Goal: Information Seeking & Learning: Learn about a topic

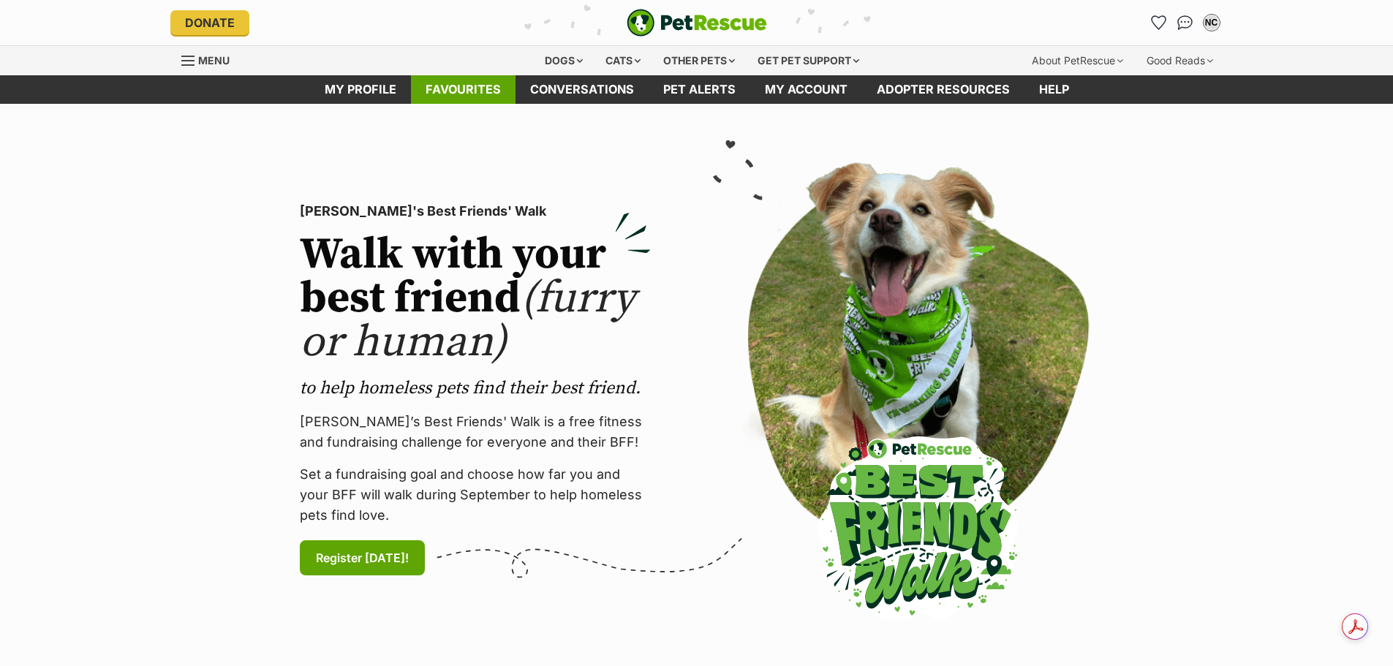
click at [473, 95] on link "Favourites" at bounding box center [463, 89] width 105 height 29
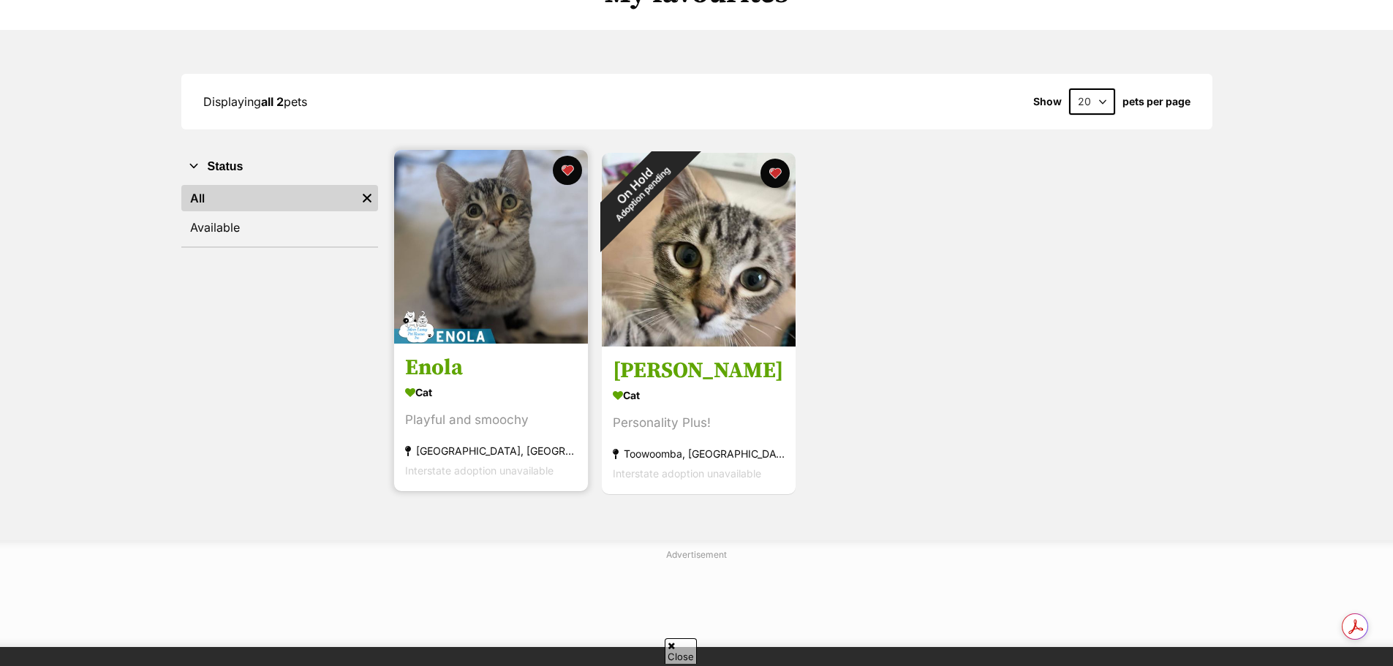
click at [485, 265] on img at bounding box center [491, 247] width 194 height 194
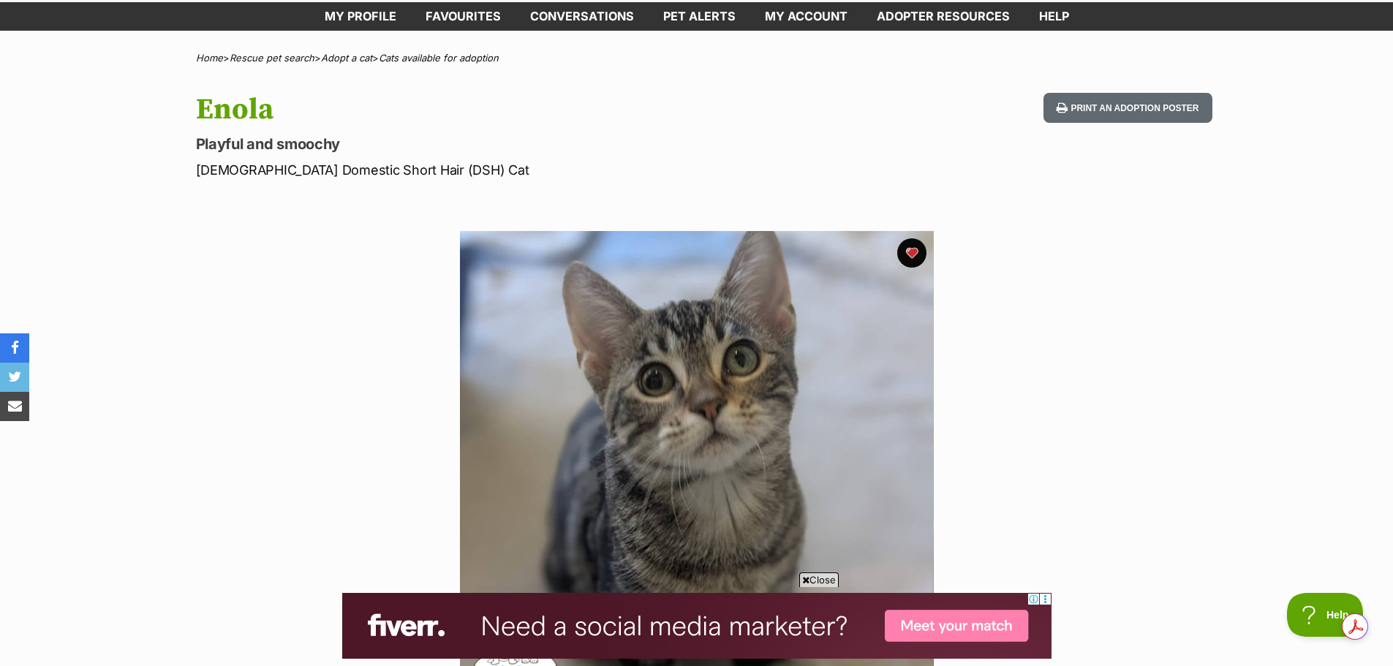
click at [319, 338] on section "Available 1 of 1 images Next Prev 1" at bounding box center [697, 457] width 834 height 496
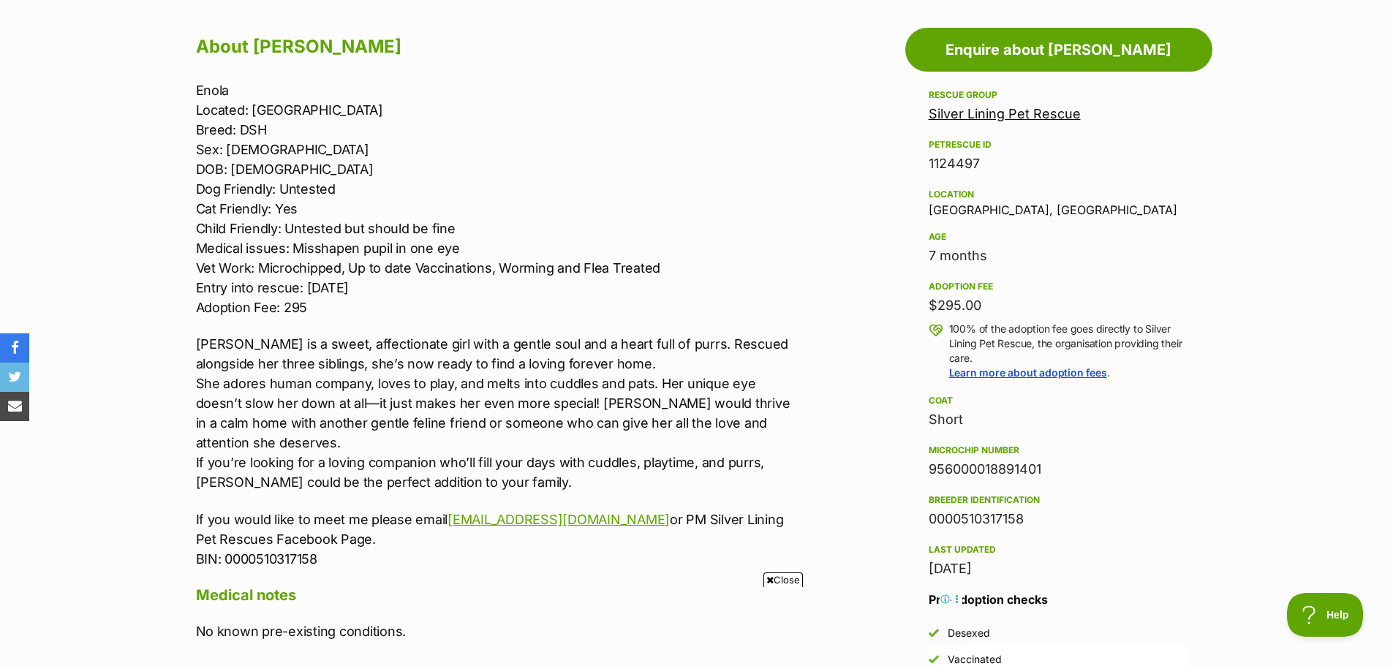
scroll to position [731, 0]
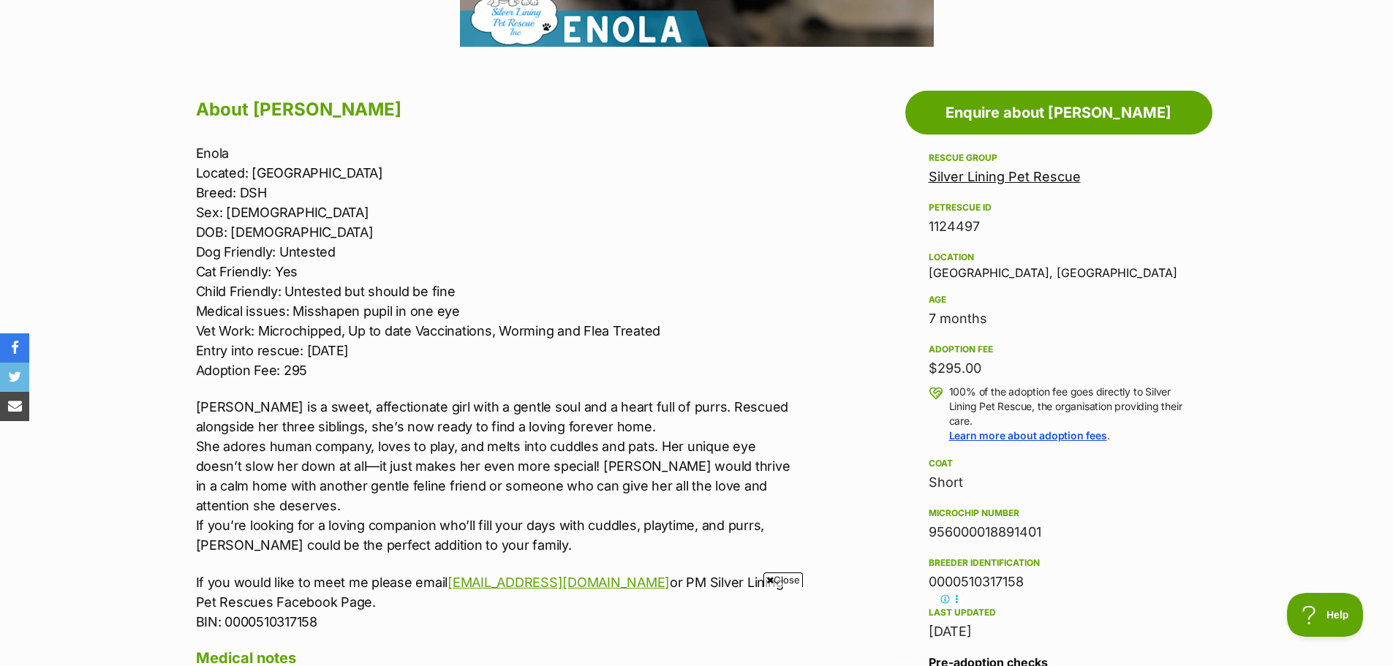
drag, startPoint x: 986, startPoint y: 170, endPoint x: 1000, endPoint y: 185, distance: 21.2
click at [986, 170] on link "Silver Lining Pet Rescue" at bounding box center [1005, 176] width 152 height 15
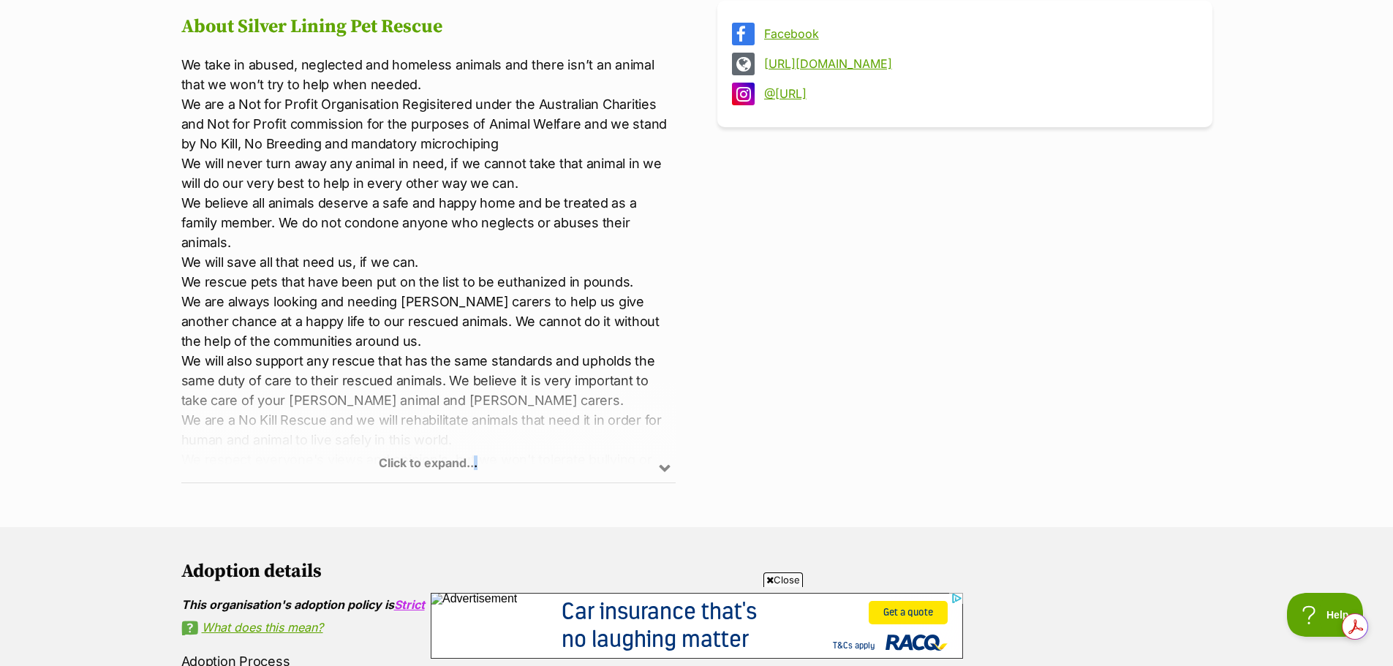
click at [476, 447] on div "Click to expand..." at bounding box center [428, 426] width 495 height 114
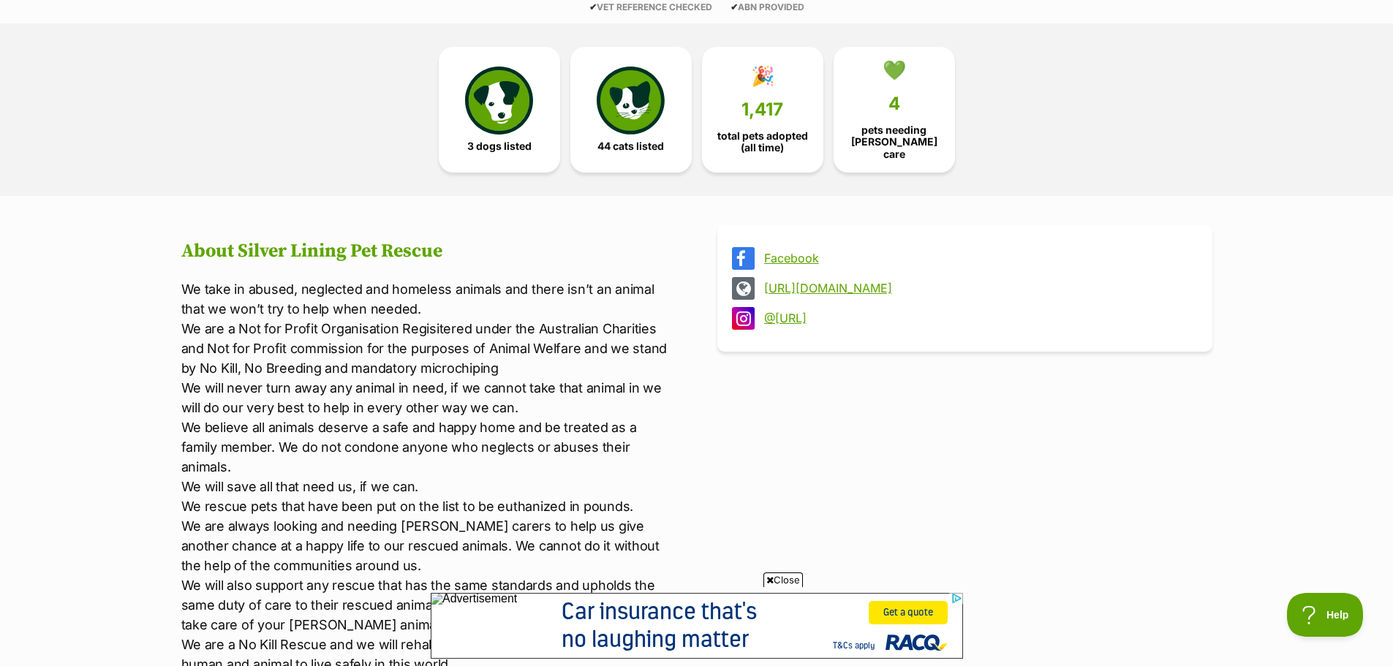
scroll to position [219, 0]
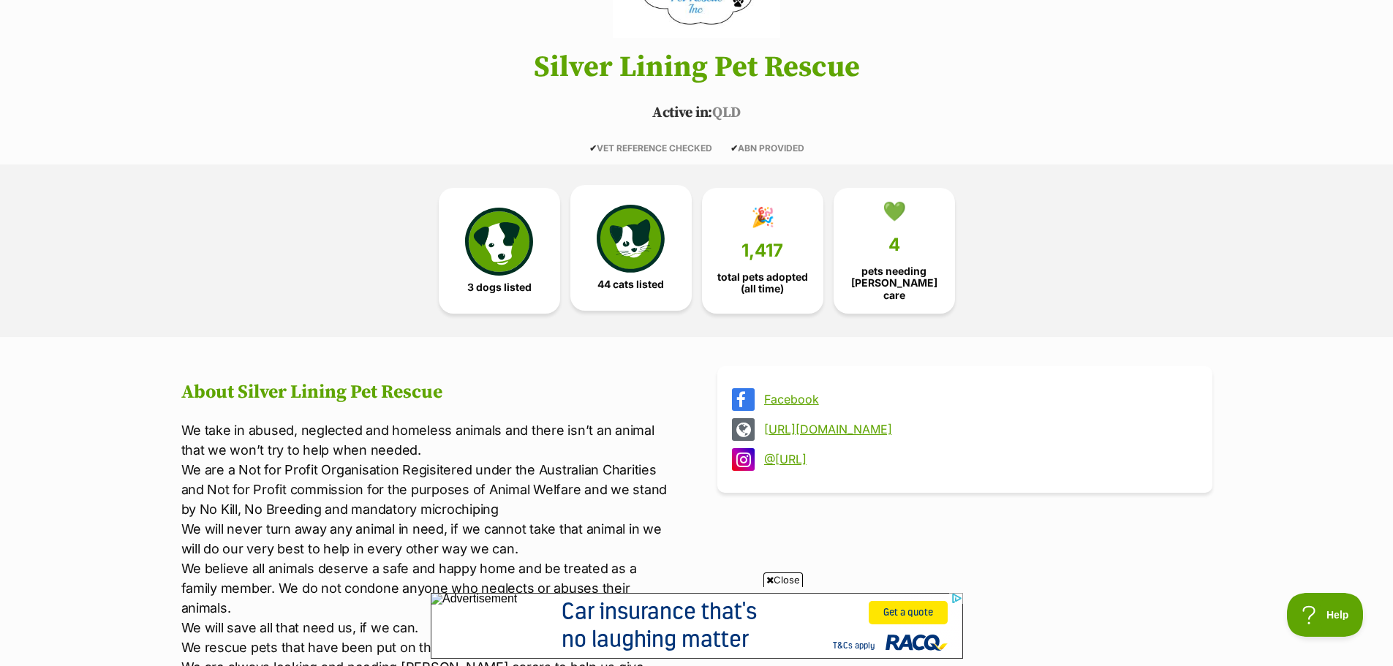
click at [611, 227] on img at bounding box center [630, 238] width 67 height 67
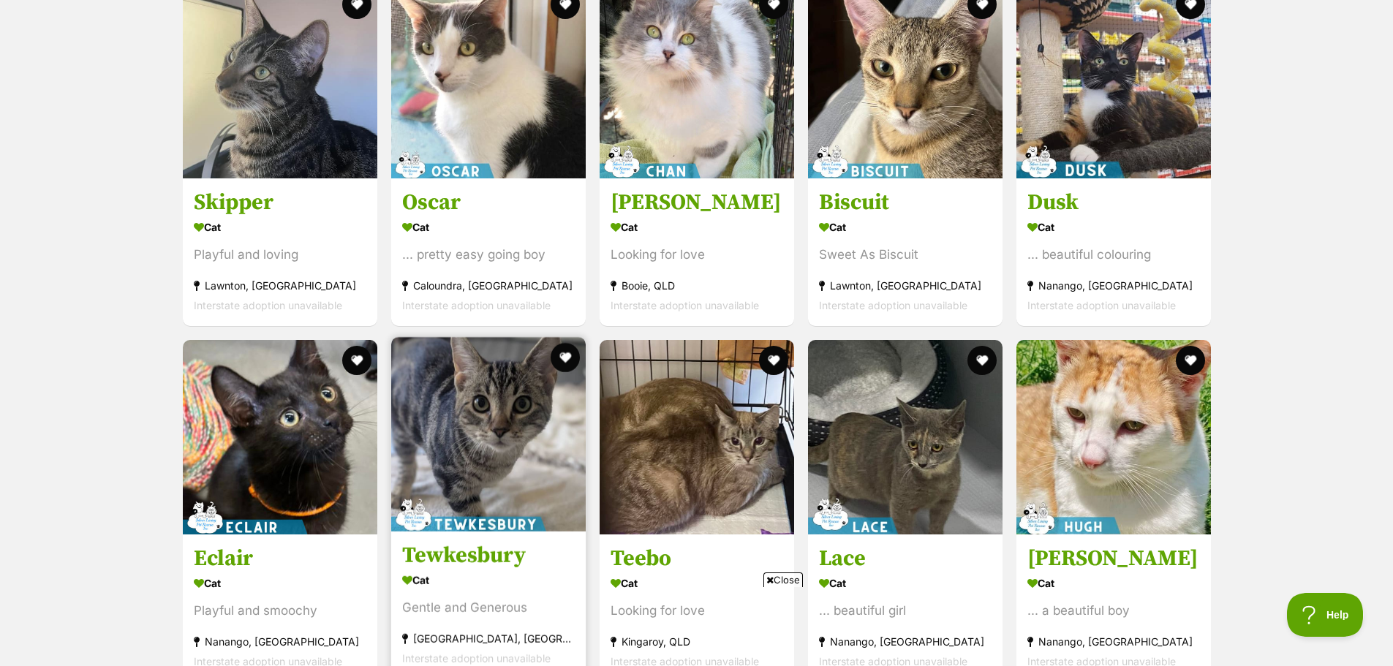
scroll to position [3242, 0]
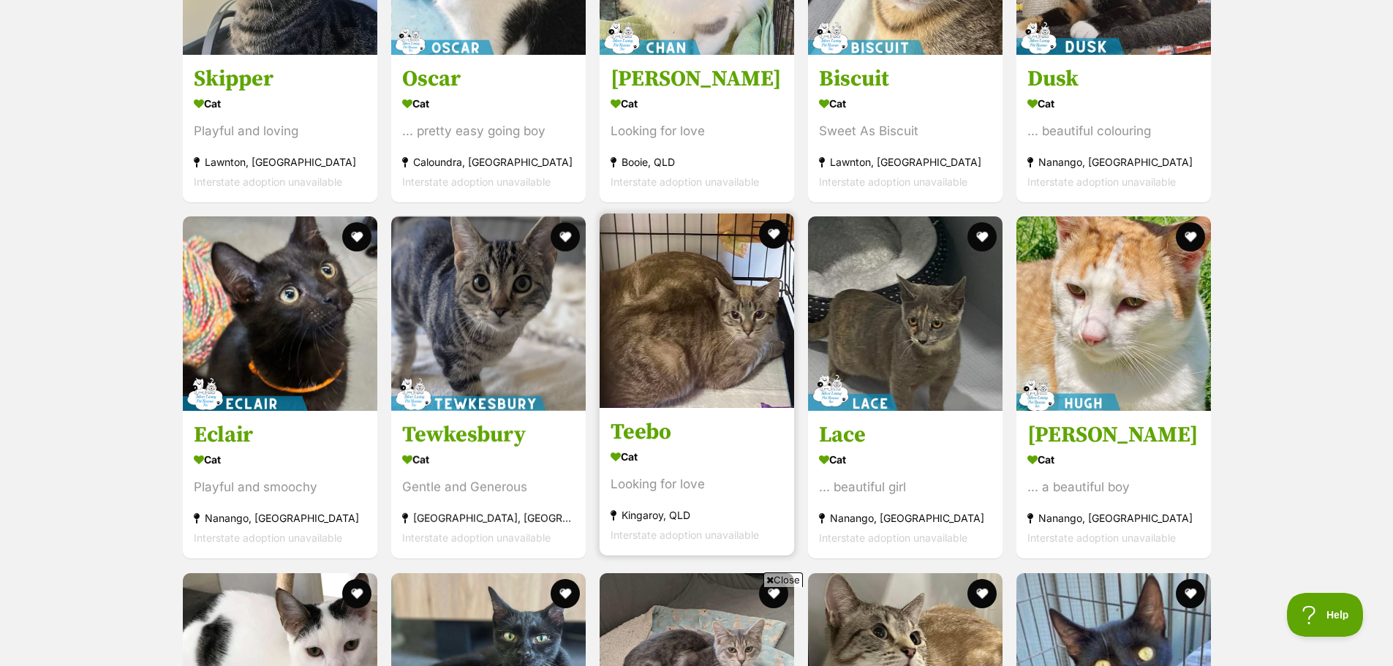
click at [673, 307] on img at bounding box center [697, 311] width 195 height 195
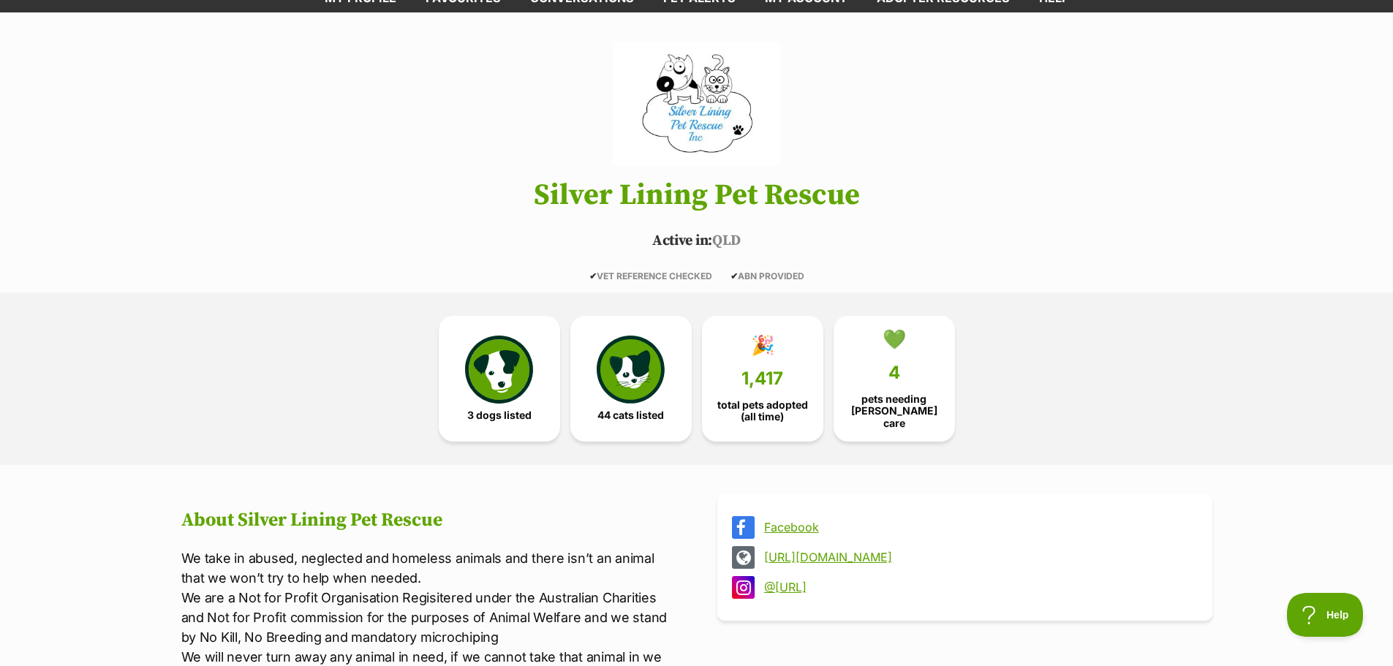
scroll to position [0, 0]
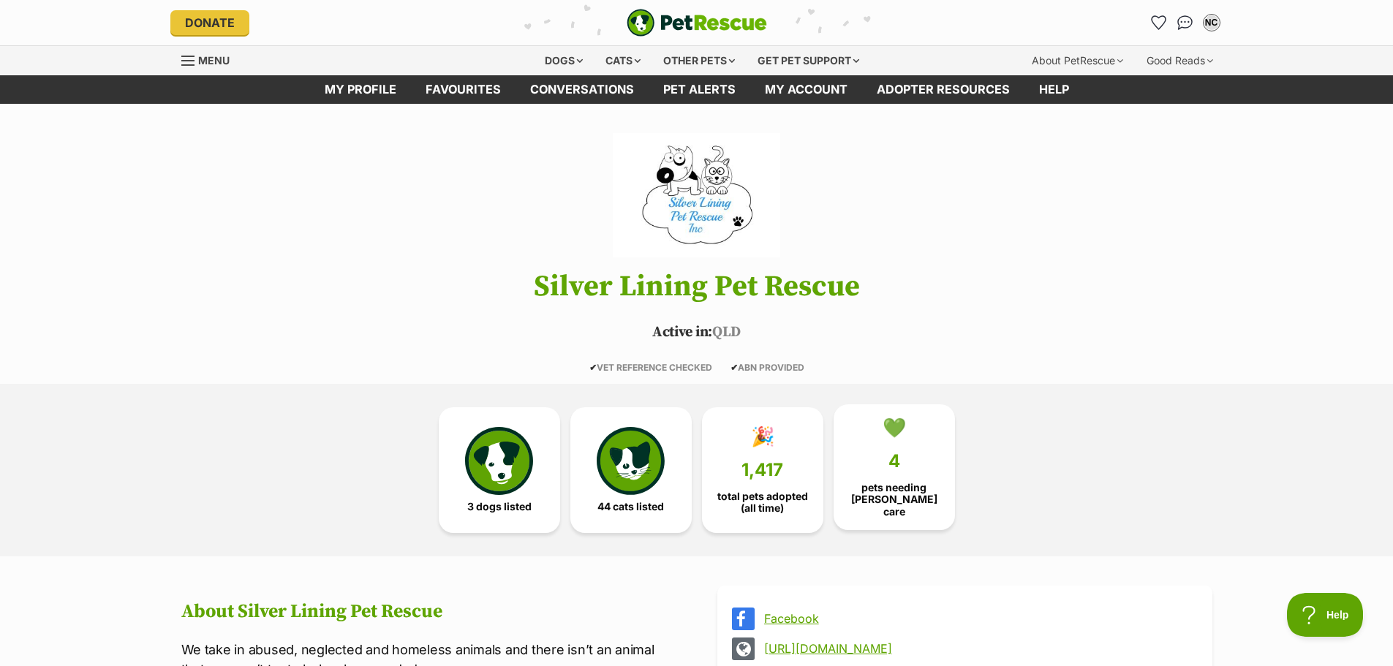
drag, startPoint x: 900, startPoint y: 513, endPoint x: 899, endPoint y: 492, distance: 20.5
click at [899, 510] on link "💚 4 pets needing foster care" at bounding box center [894, 467] width 121 height 126
click at [887, 427] on div "💚" at bounding box center [894, 428] width 23 height 22
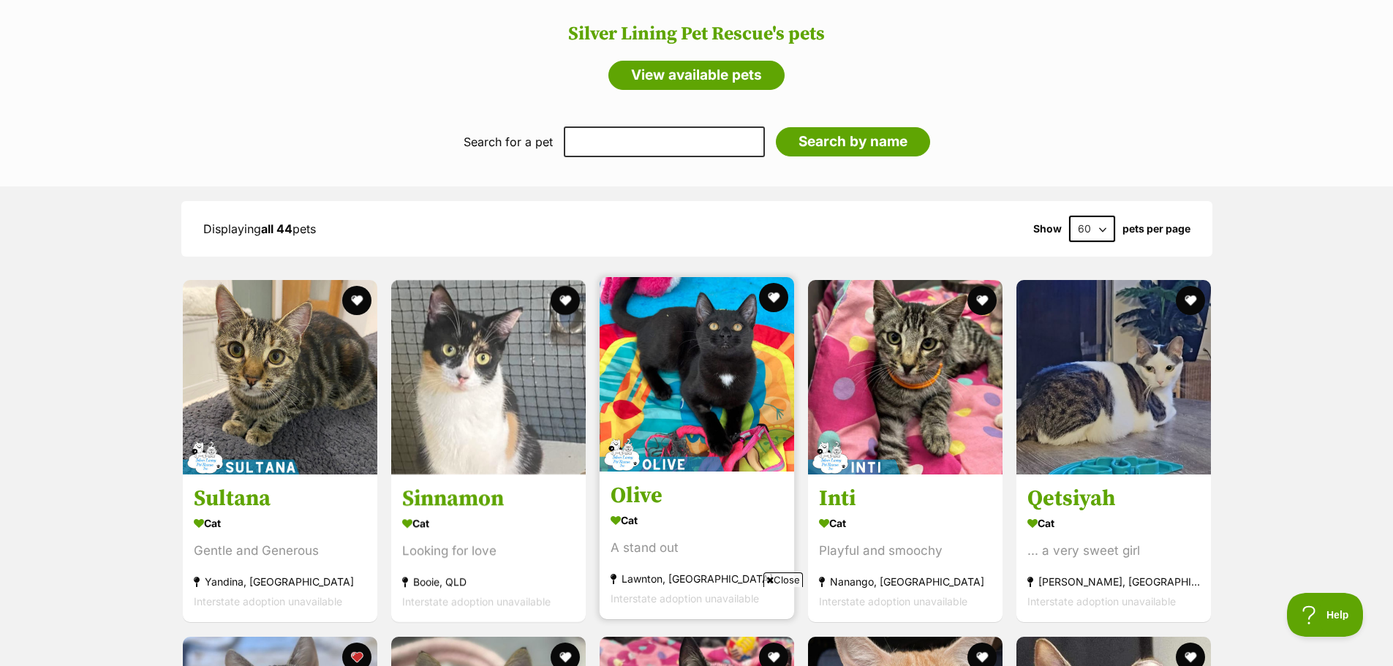
scroll to position [1413, 0]
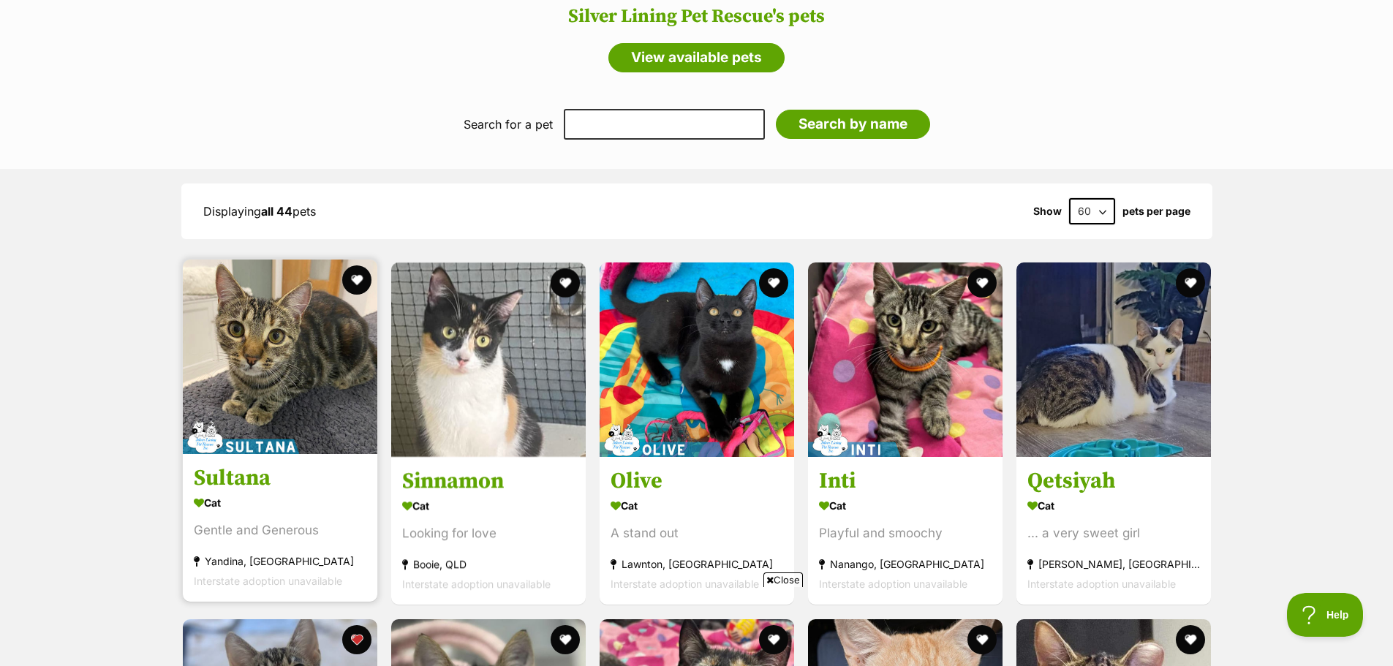
click at [233, 341] on img at bounding box center [280, 357] width 195 height 195
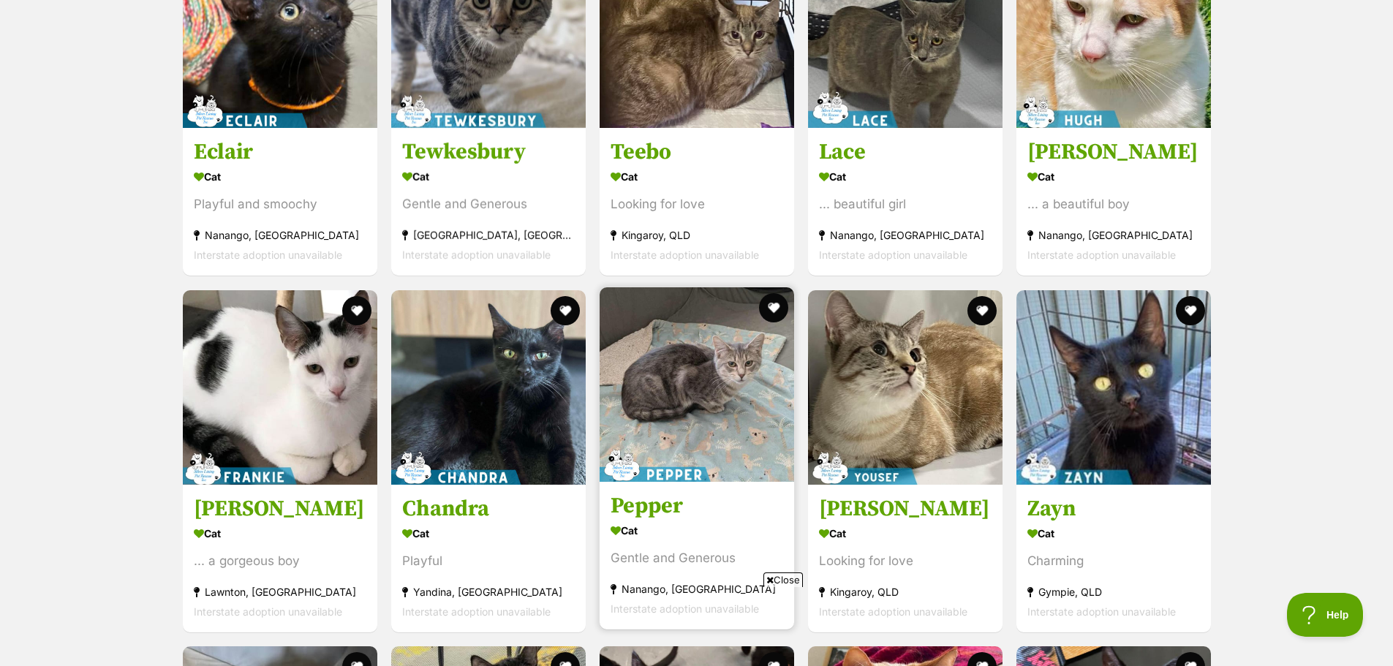
scroll to position [3753, 0]
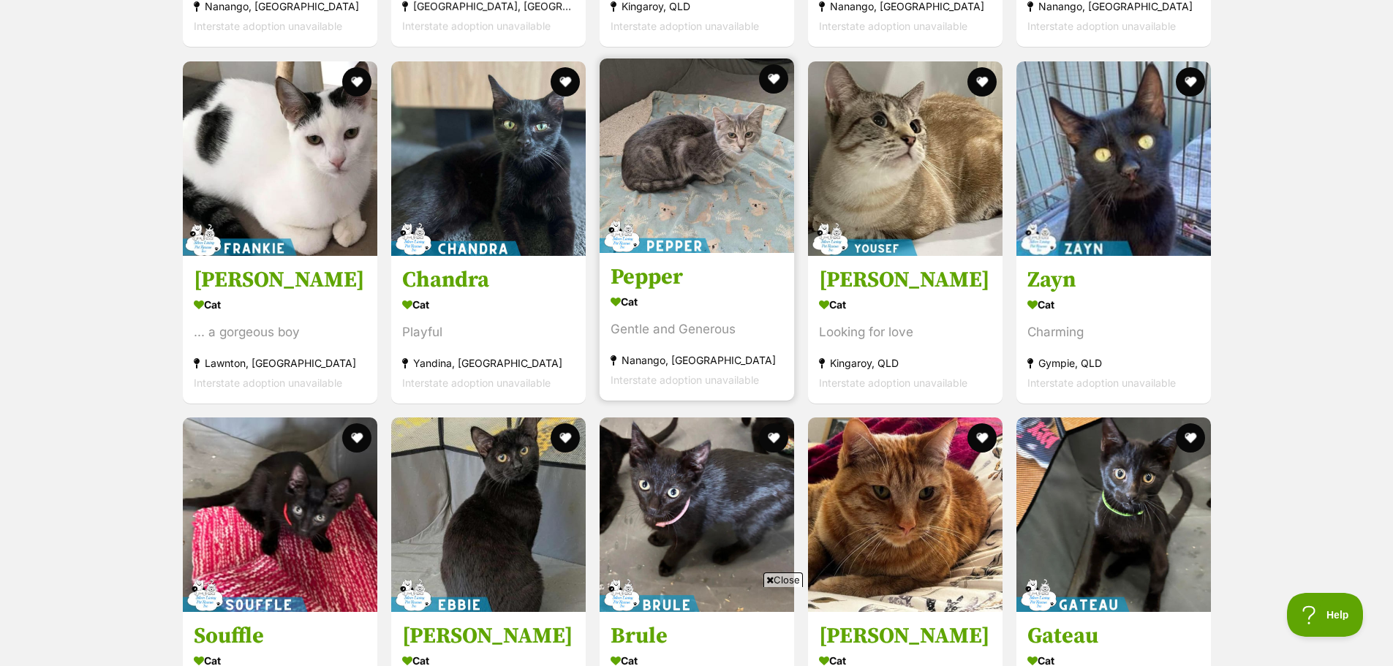
click at [687, 132] on img at bounding box center [697, 155] width 195 height 195
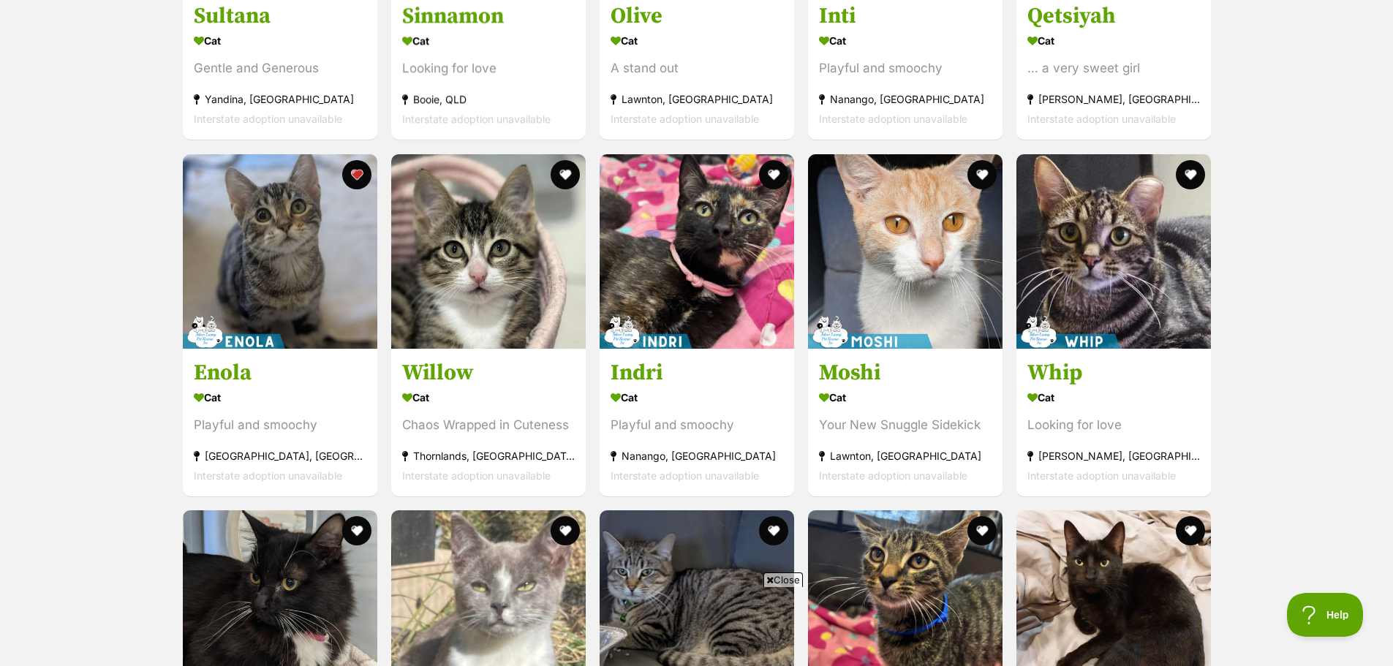
scroll to position [1852, 0]
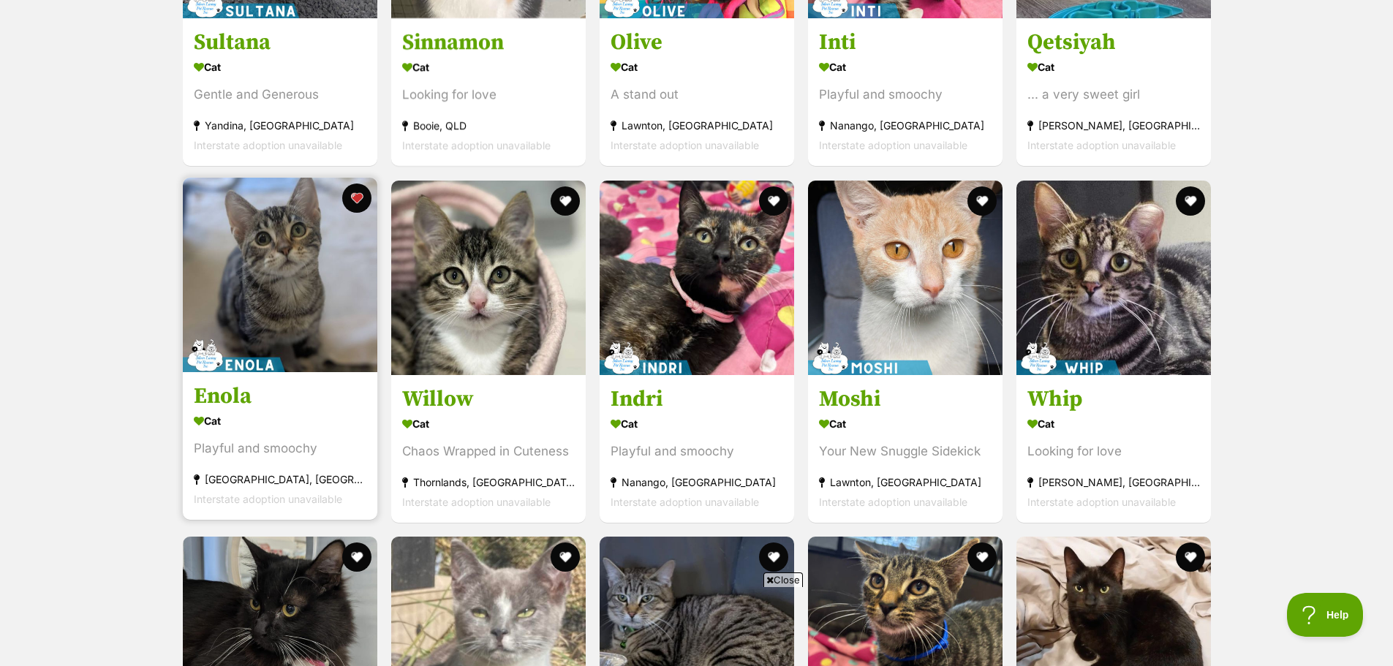
click at [244, 284] on img at bounding box center [280, 275] width 195 height 195
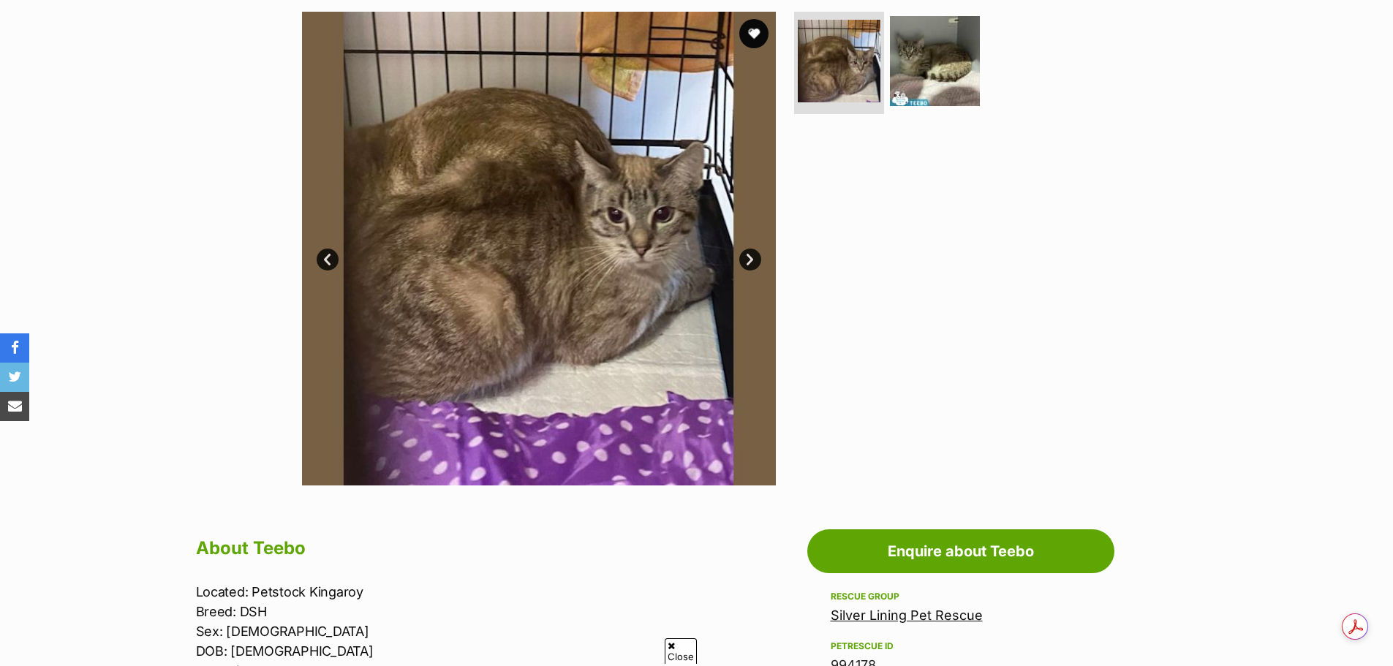
scroll to position [292, 0]
click at [750, 259] on link "Next" at bounding box center [750, 260] width 22 height 22
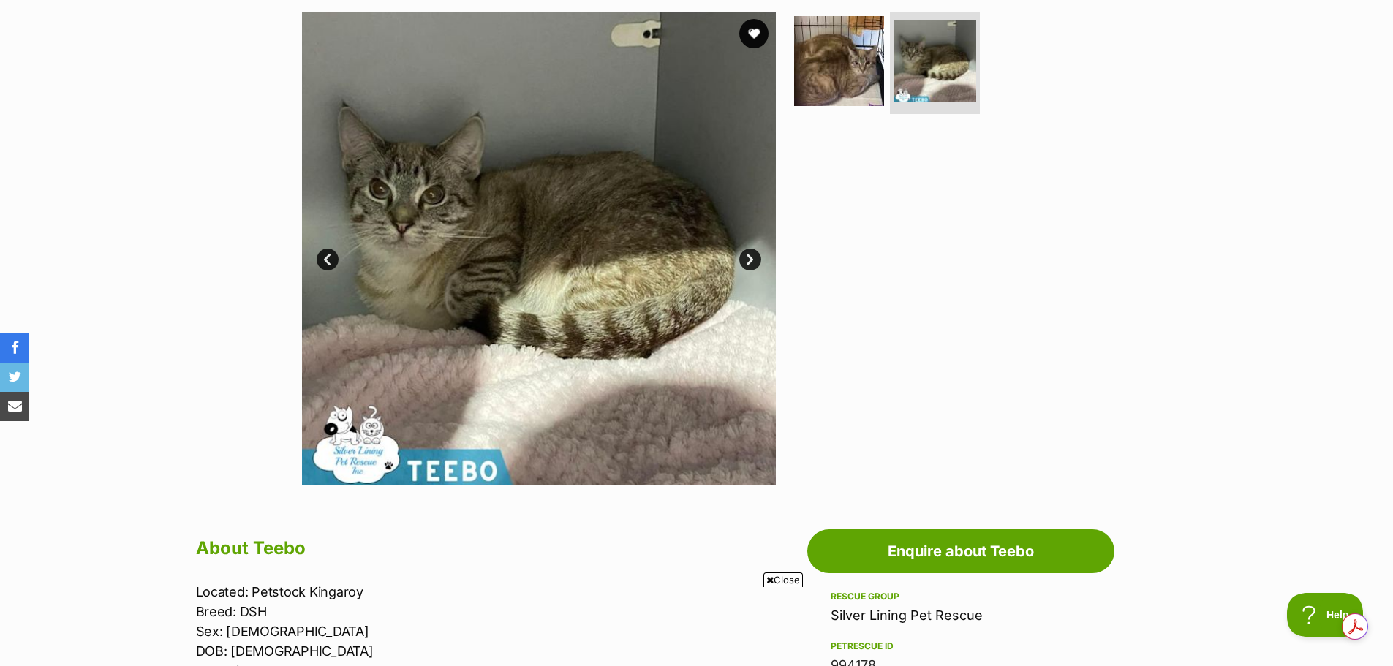
scroll to position [0, 0]
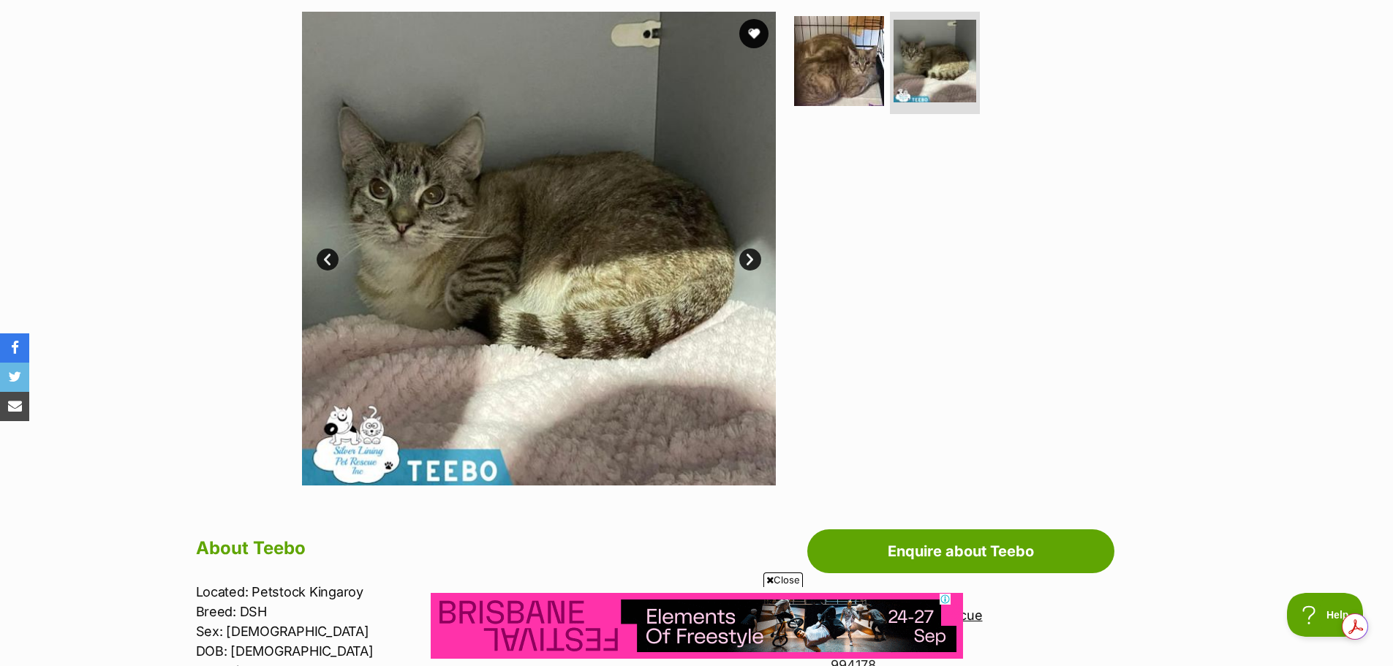
click at [326, 255] on link "Prev" at bounding box center [328, 260] width 22 height 22
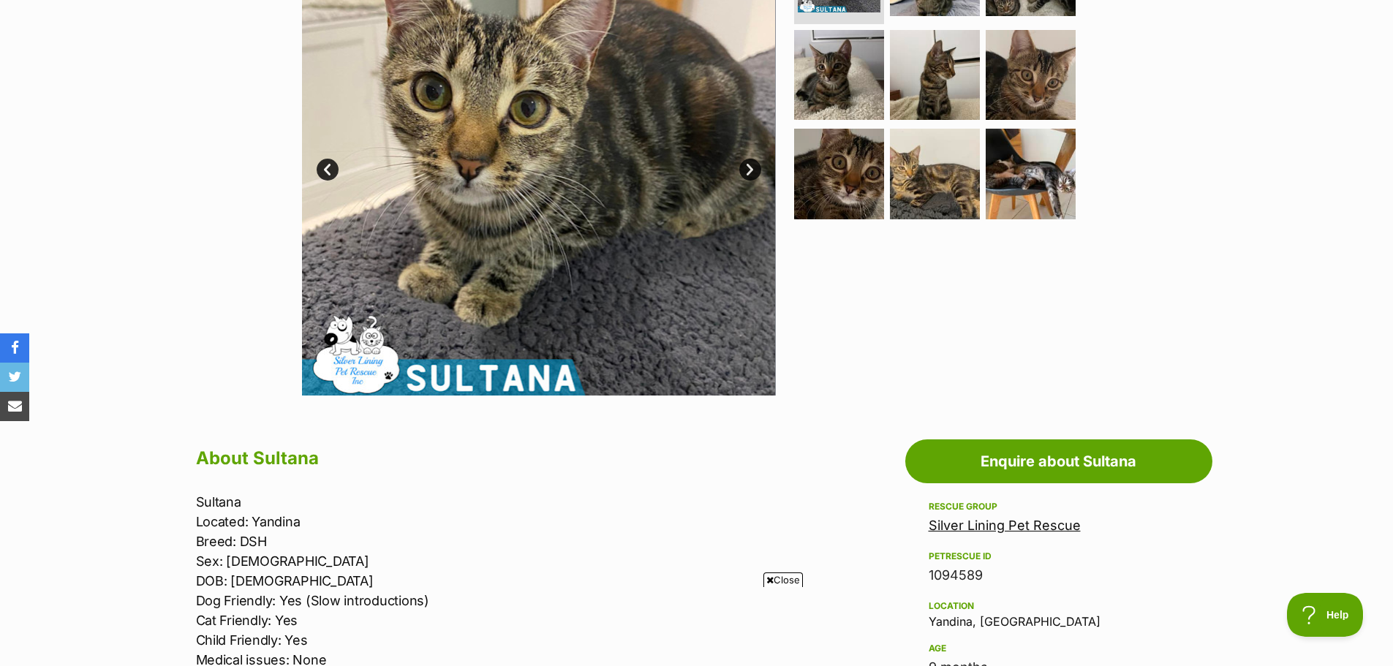
scroll to position [292, 0]
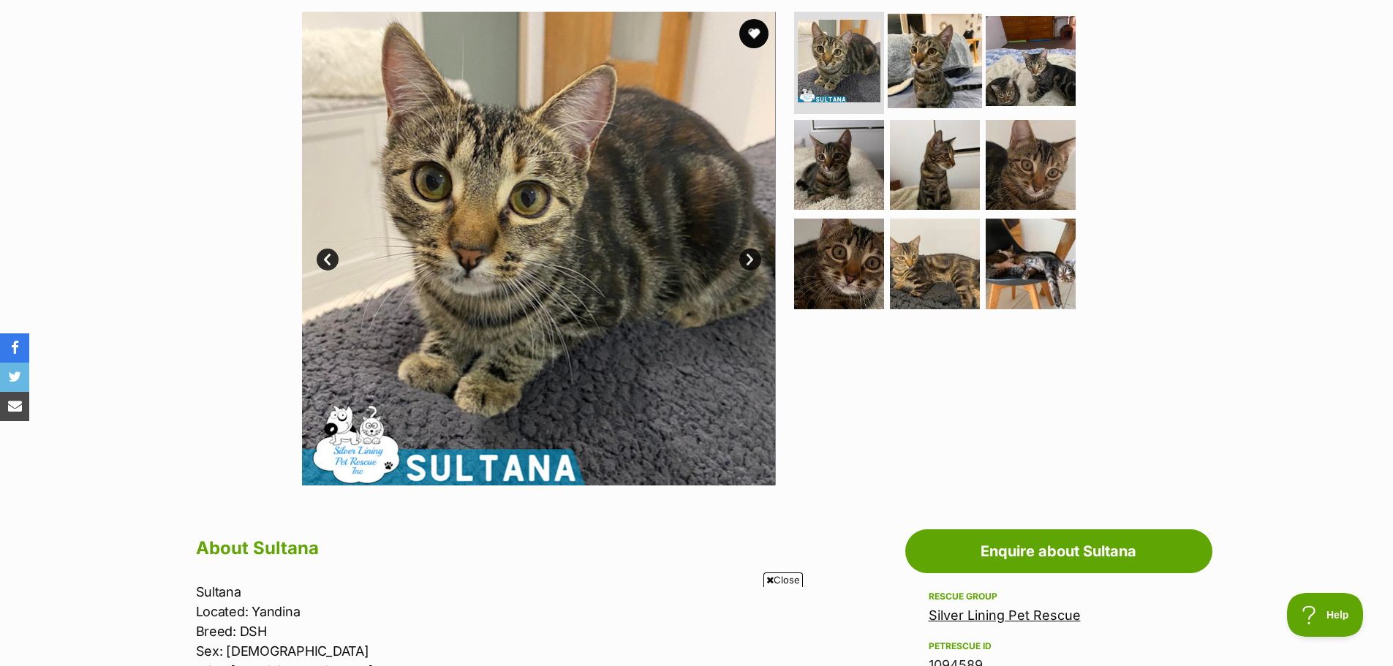
click at [960, 37] on img at bounding box center [935, 61] width 94 height 94
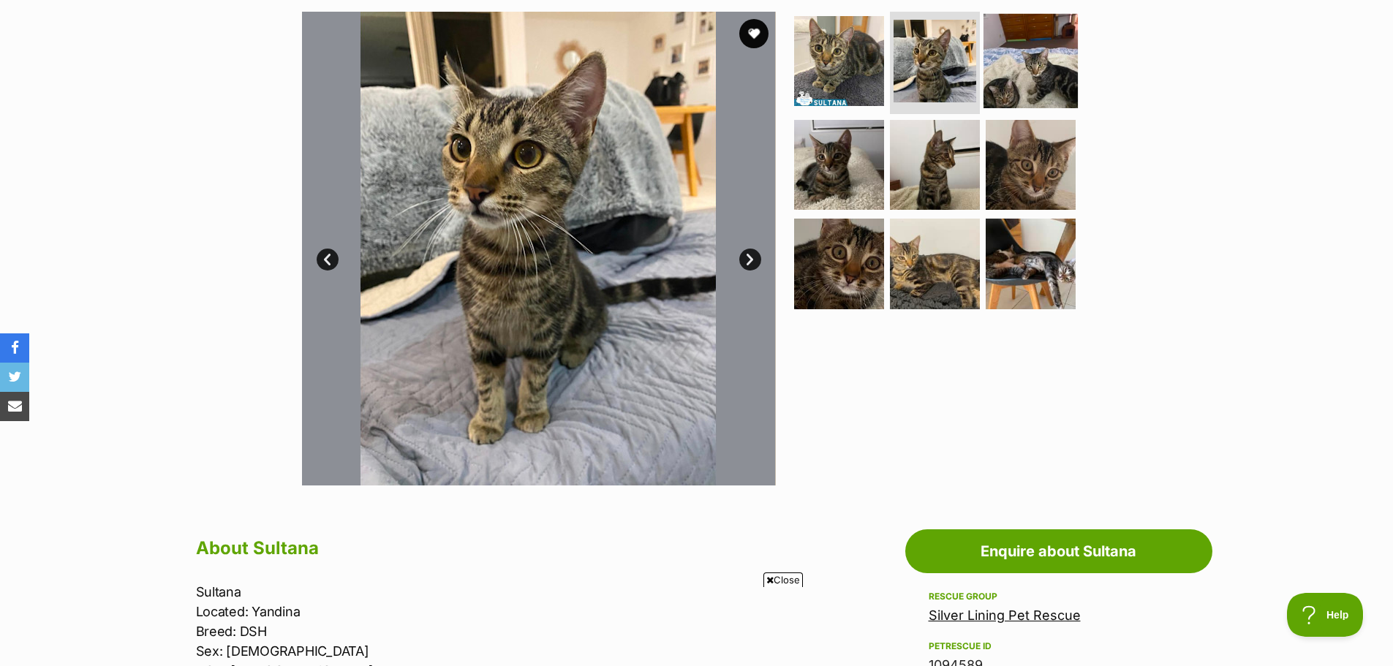
click at [1034, 77] on img at bounding box center [1031, 61] width 94 height 94
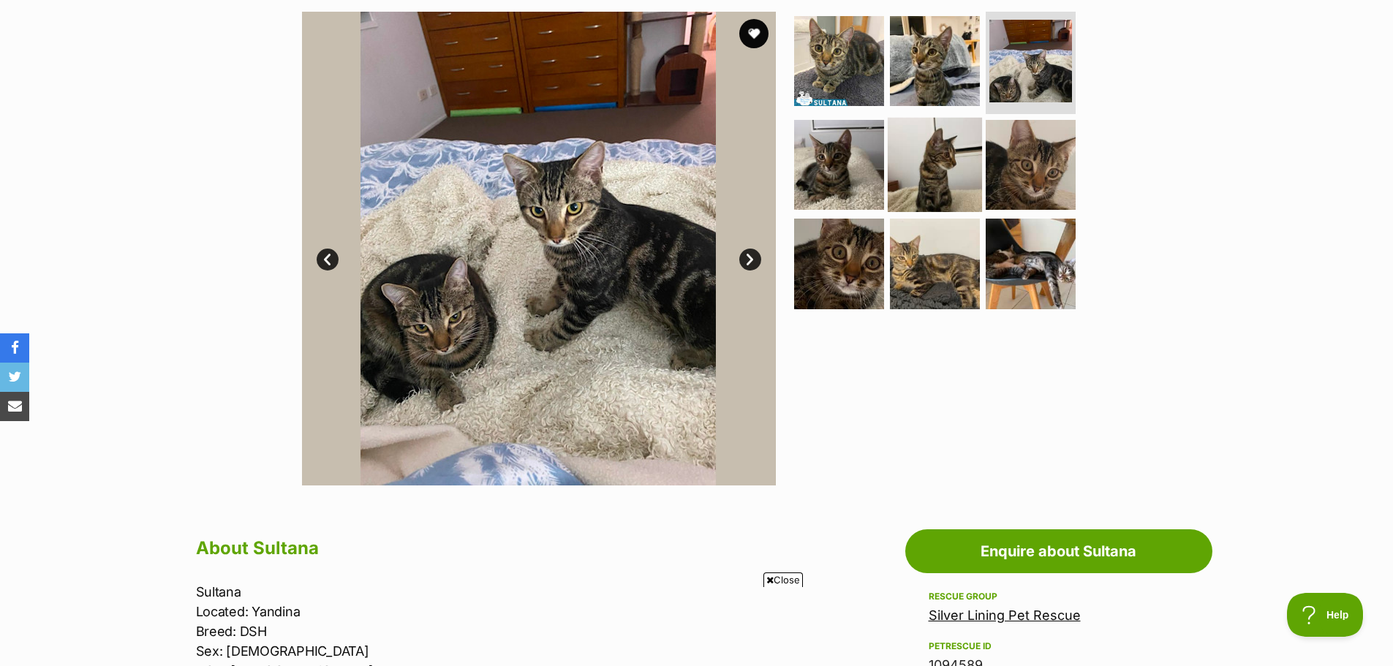
click at [923, 158] on img at bounding box center [935, 164] width 94 height 94
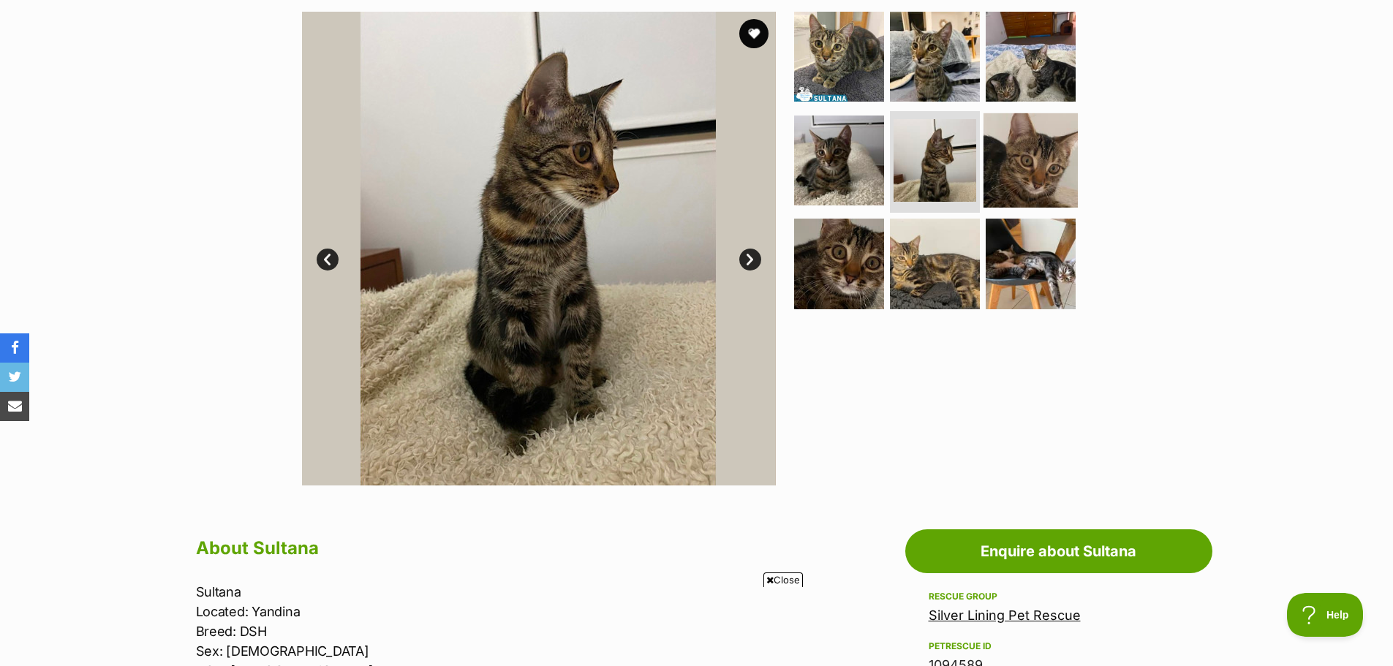
click at [997, 152] on img at bounding box center [1031, 160] width 94 height 94
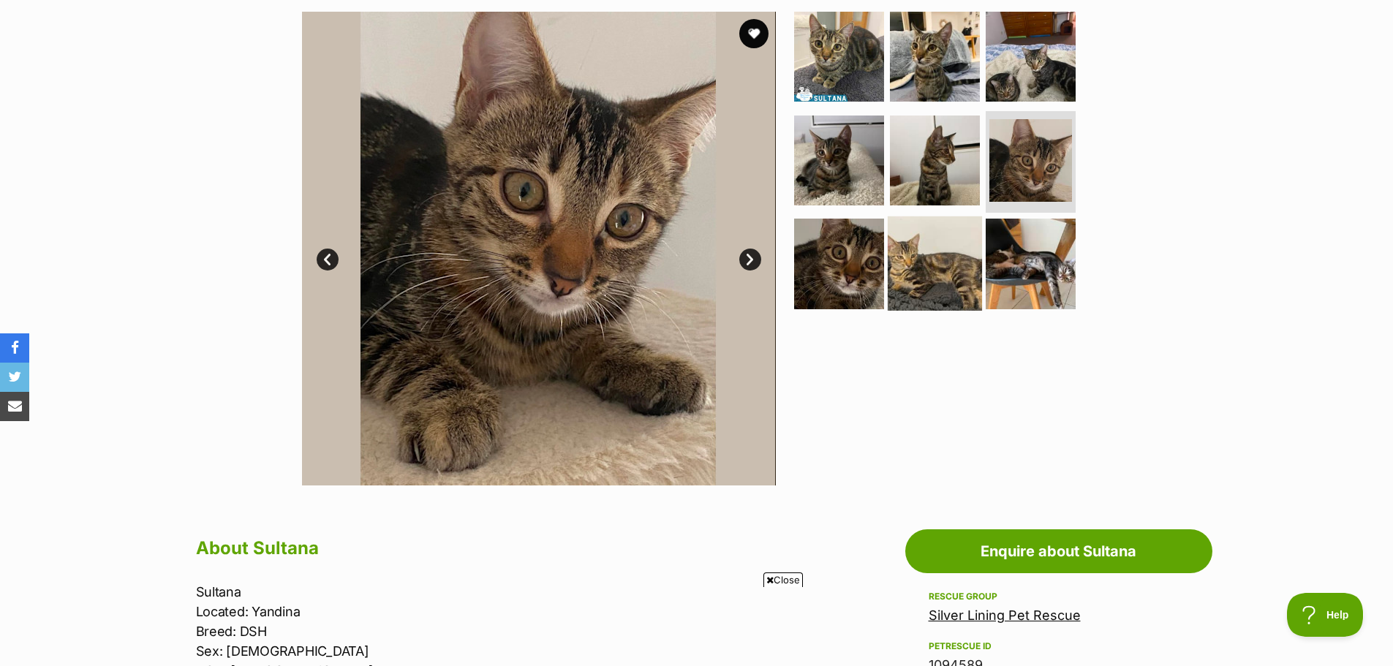
click at [924, 283] on img at bounding box center [935, 263] width 94 height 94
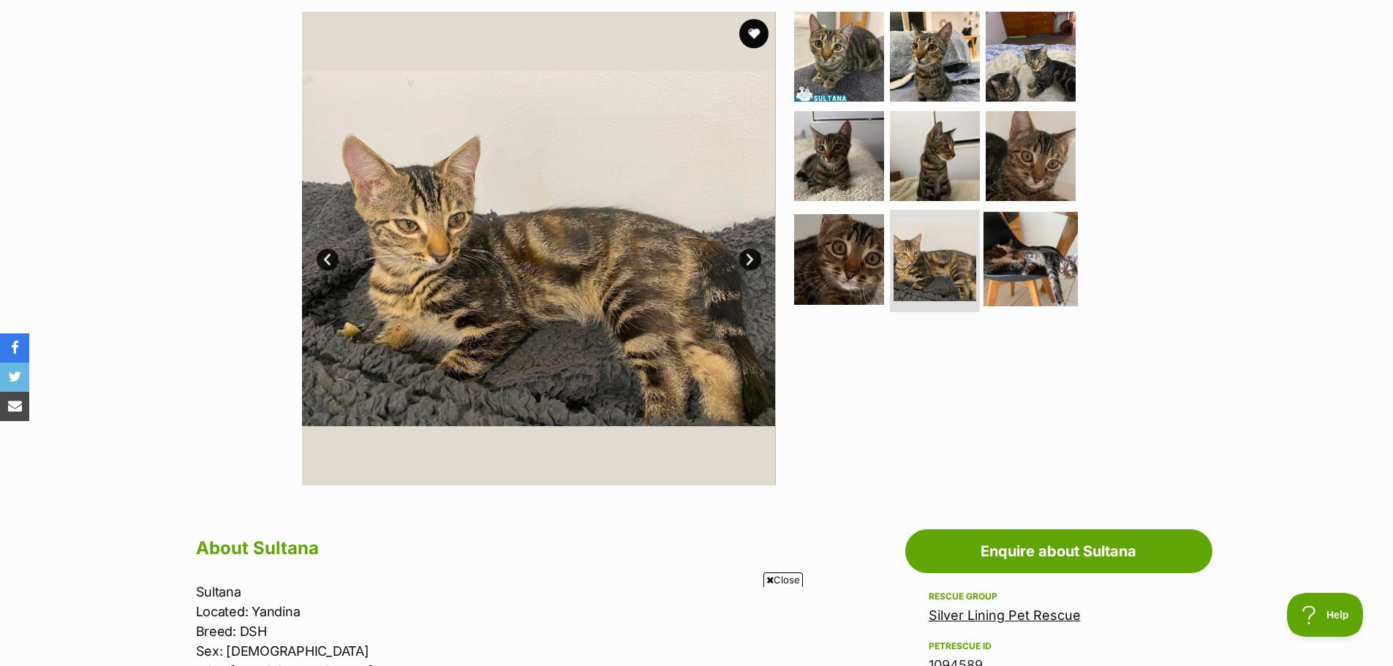
click at [1024, 260] on img at bounding box center [1031, 259] width 94 height 94
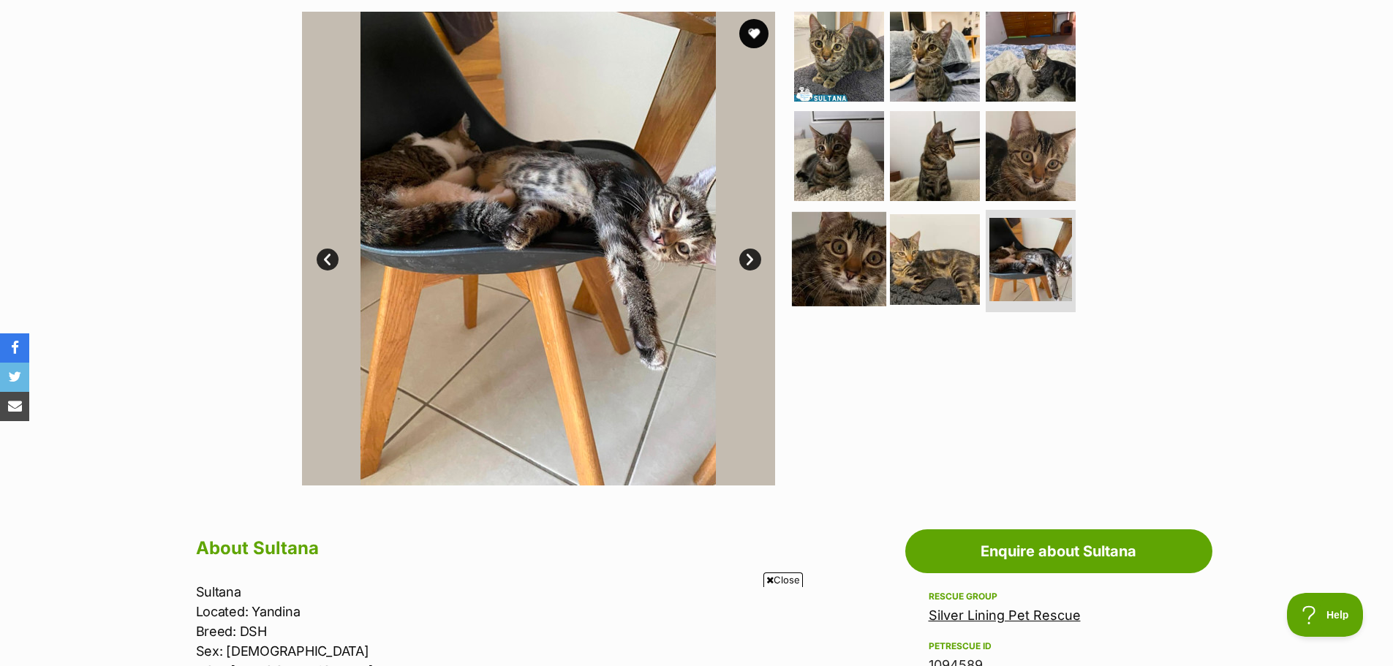
click at [828, 267] on img at bounding box center [839, 259] width 94 height 94
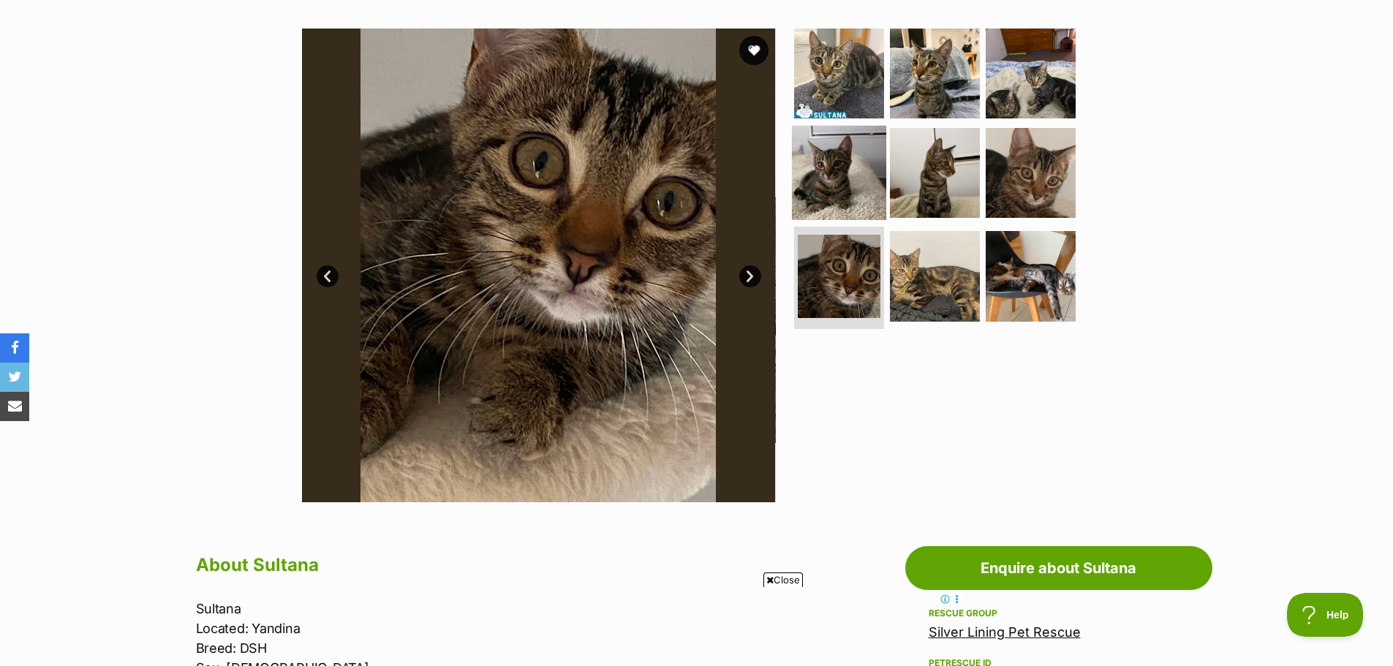
scroll to position [146, 0]
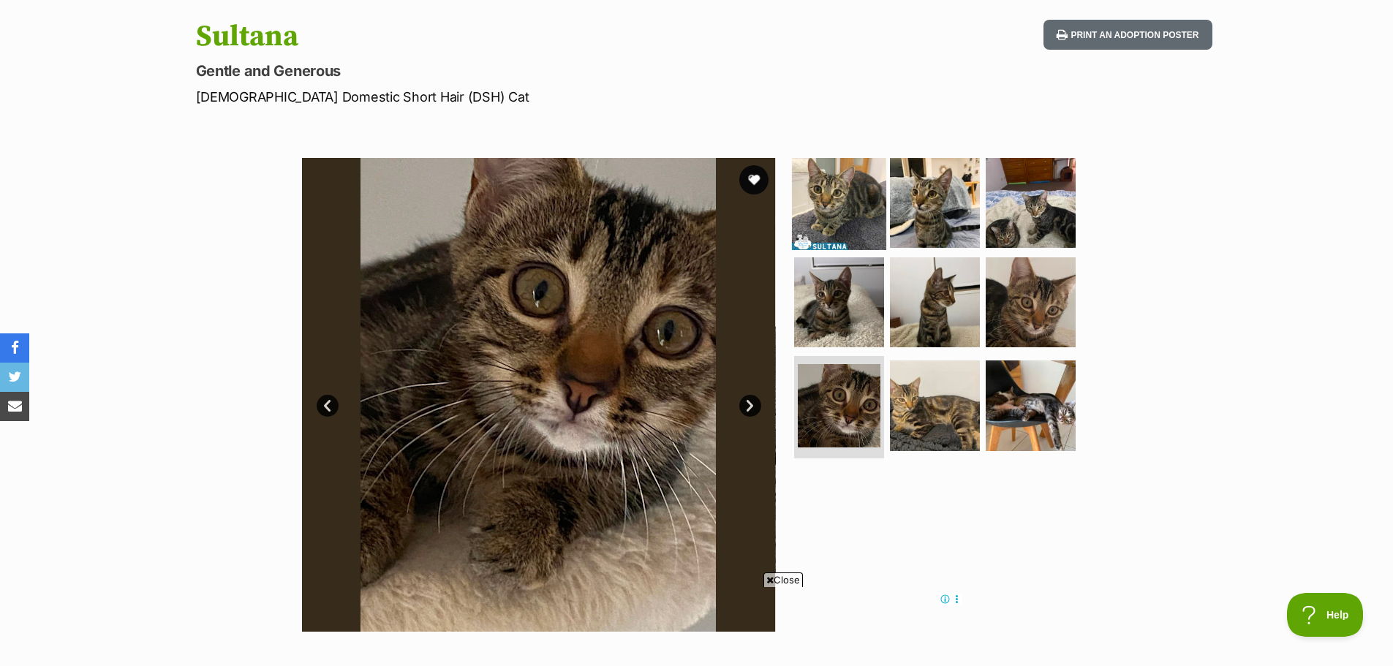
click at [858, 175] on img at bounding box center [839, 203] width 94 height 94
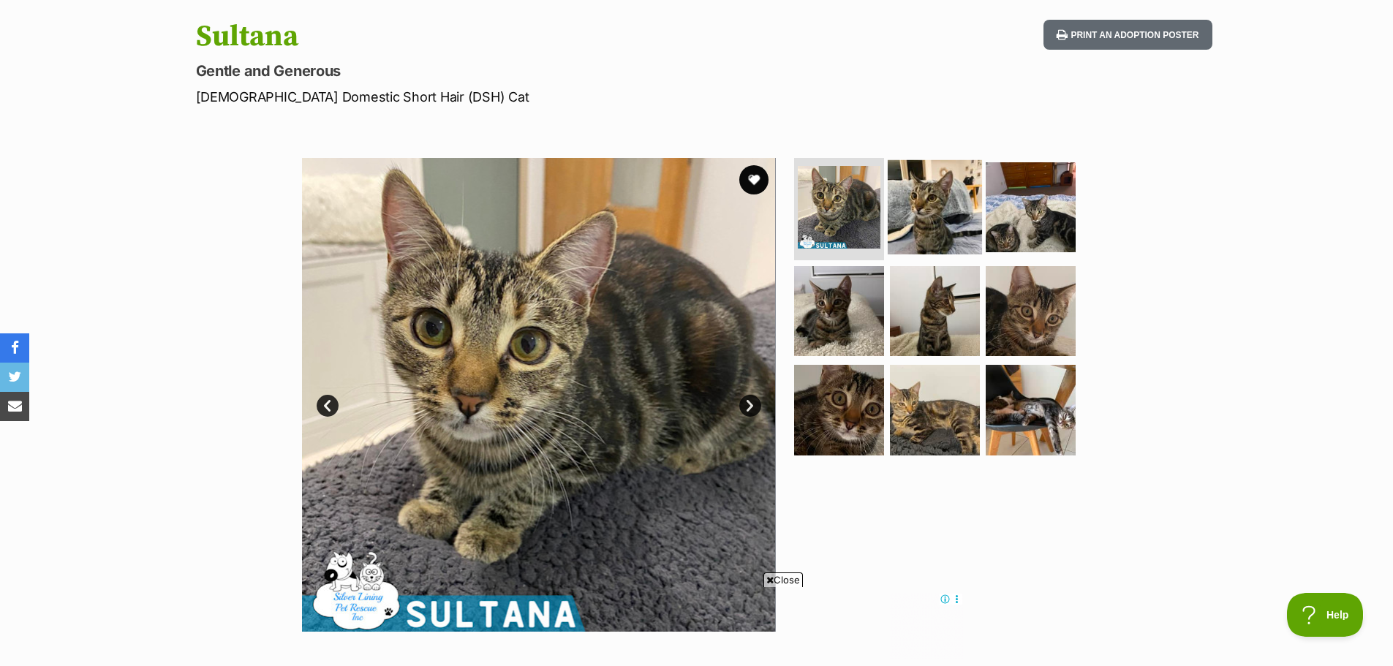
click at [951, 206] on img at bounding box center [935, 207] width 94 height 94
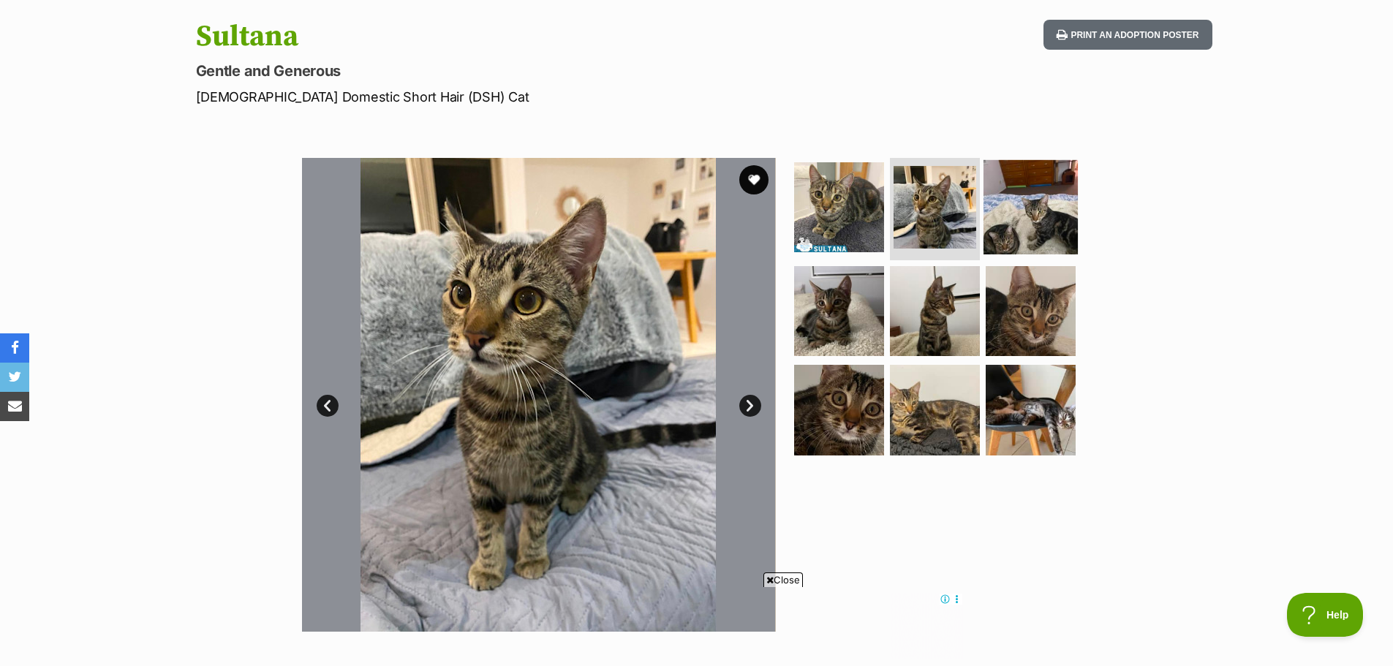
click at [1031, 211] on img at bounding box center [1031, 207] width 94 height 94
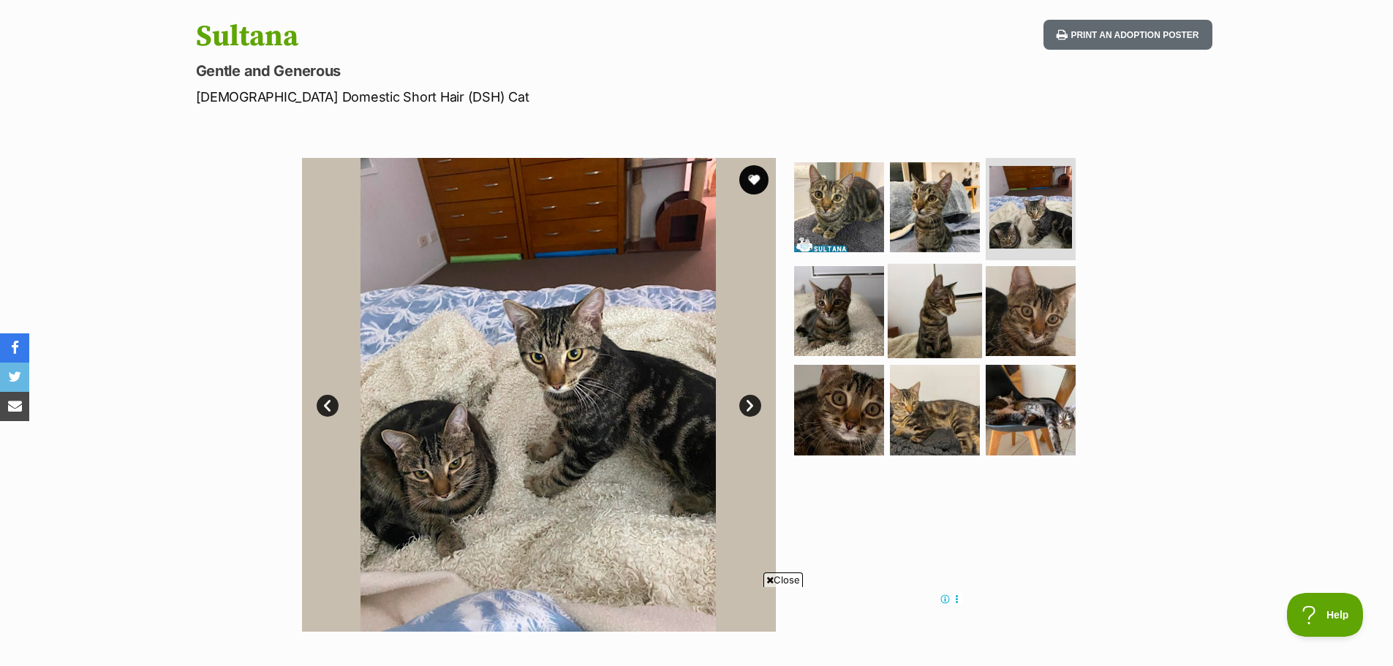
click at [932, 319] on img at bounding box center [935, 310] width 94 height 94
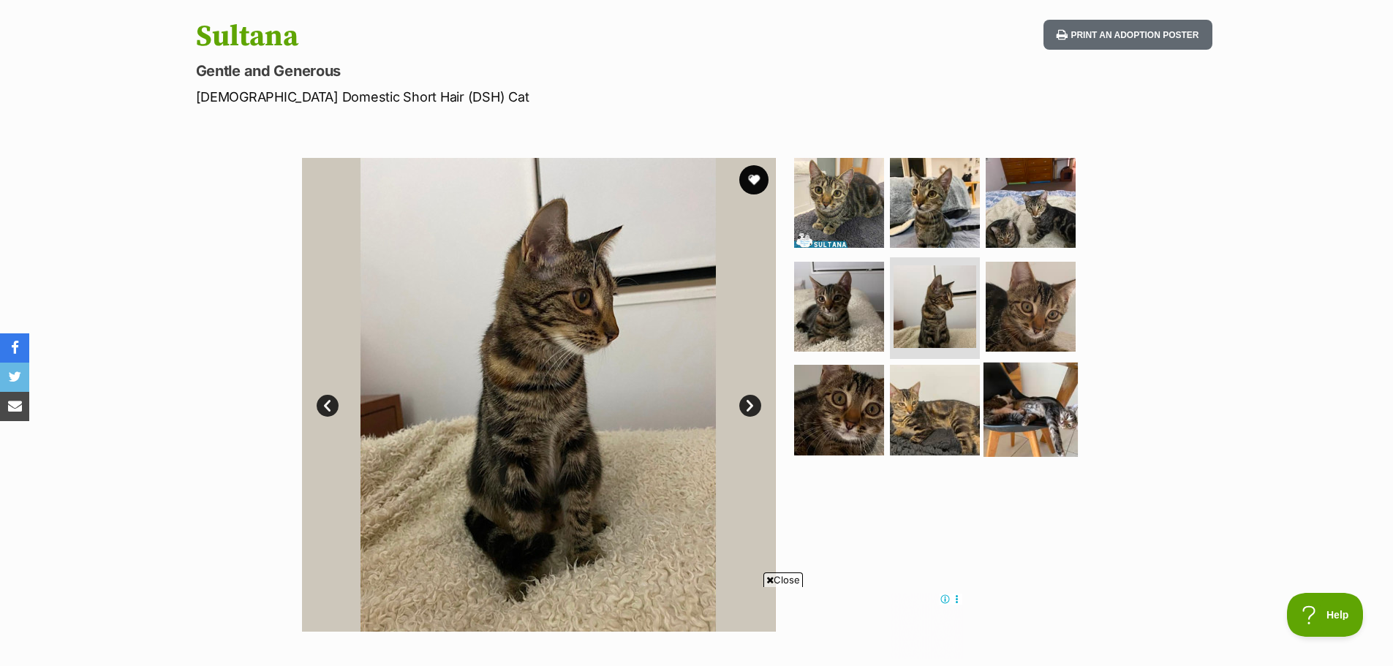
click at [1008, 423] on img at bounding box center [1031, 410] width 94 height 94
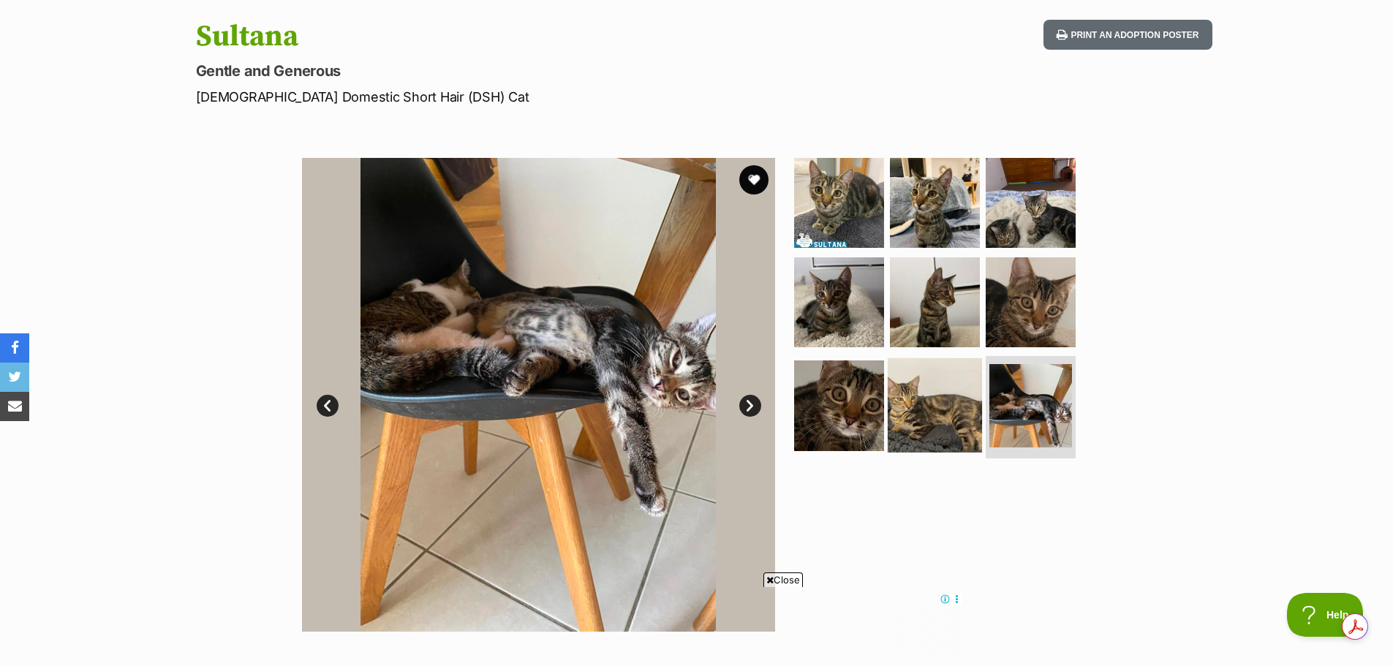
click at [930, 413] on img at bounding box center [935, 405] width 94 height 94
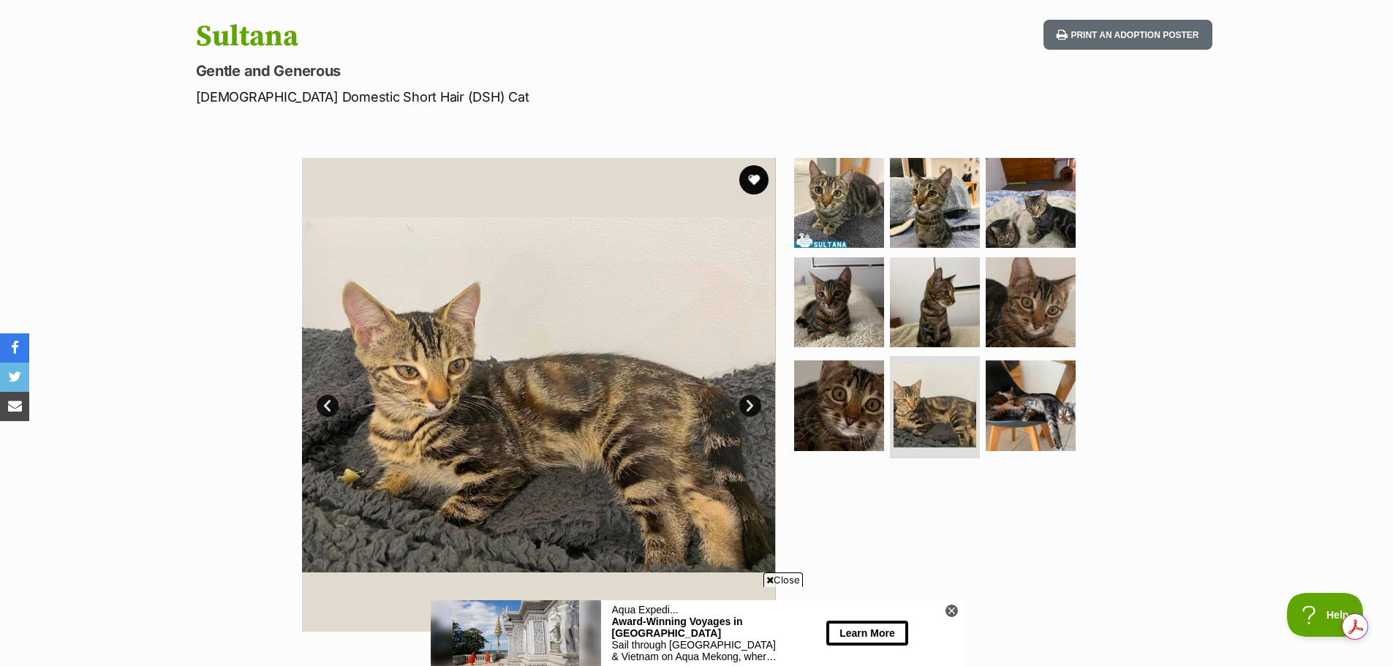
scroll to position [0, 0]
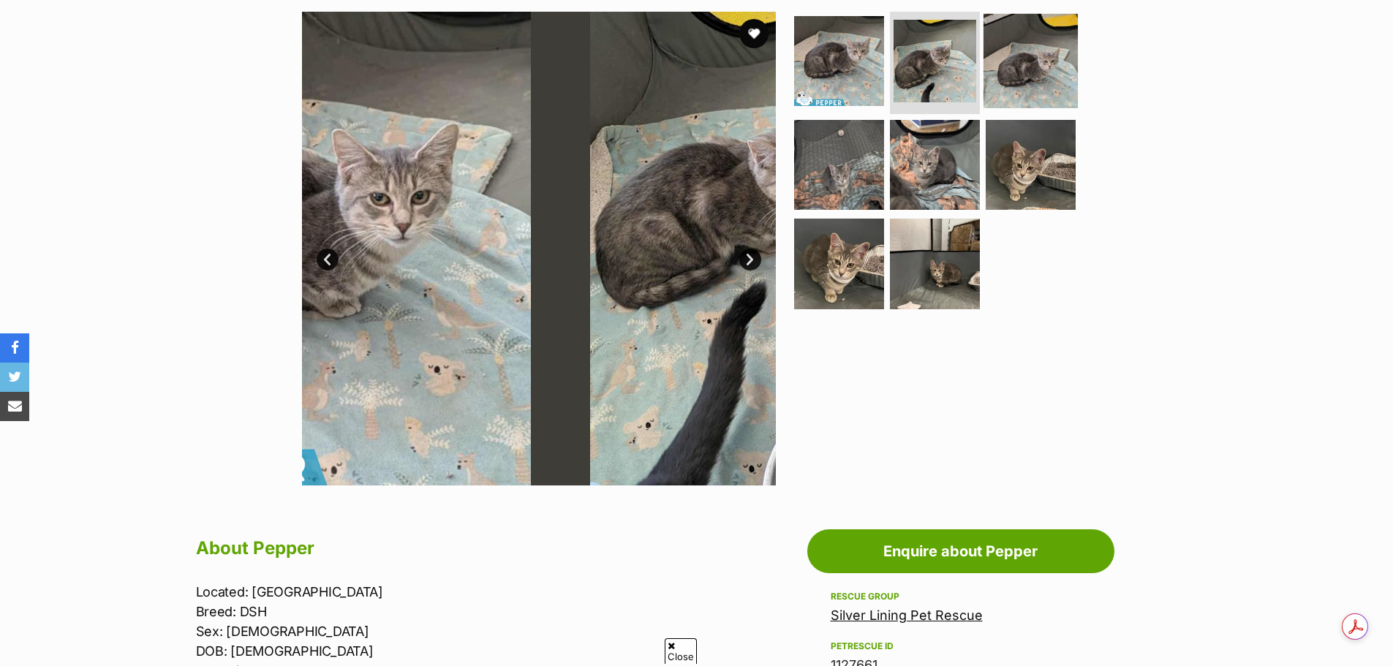
click at [1035, 64] on img at bounding box center [1031, 61] width 94 height 94
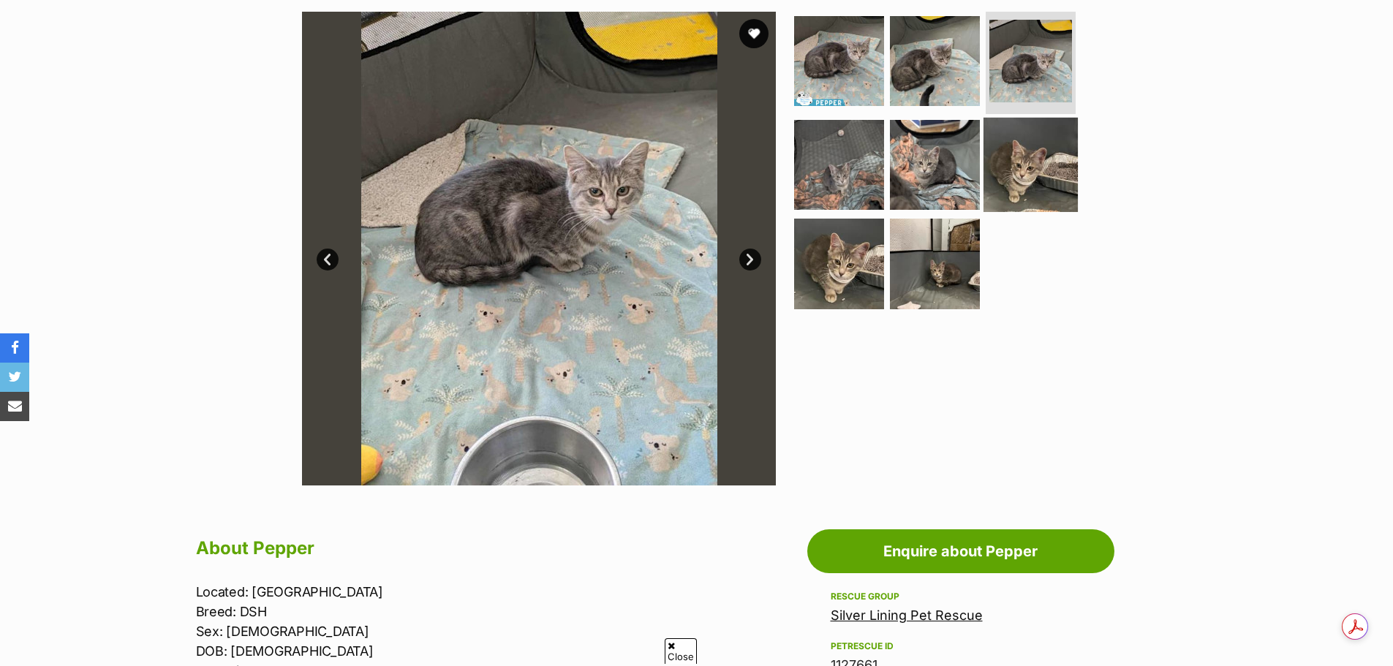
click at [1029, 157] on img at bounding box center [1031, 164] width 94 height 94
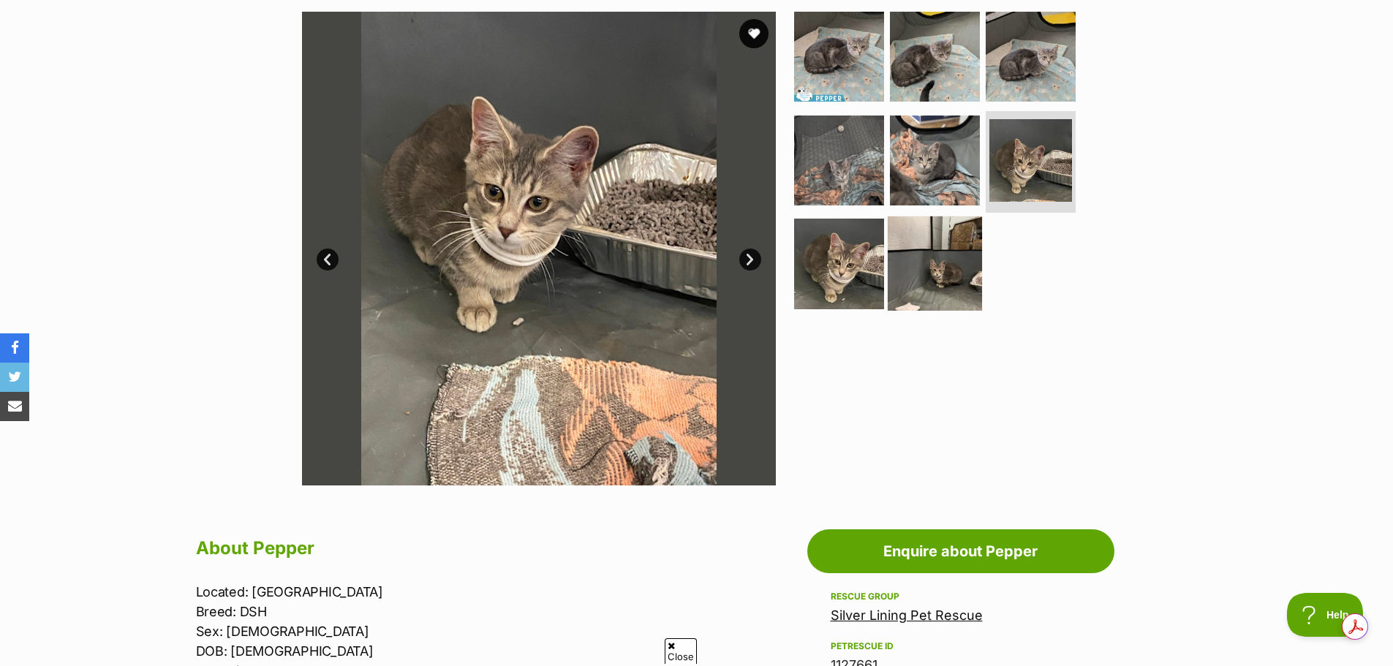
click at [921, 246] on img at bounding box center [935, 263] width 94 height 94
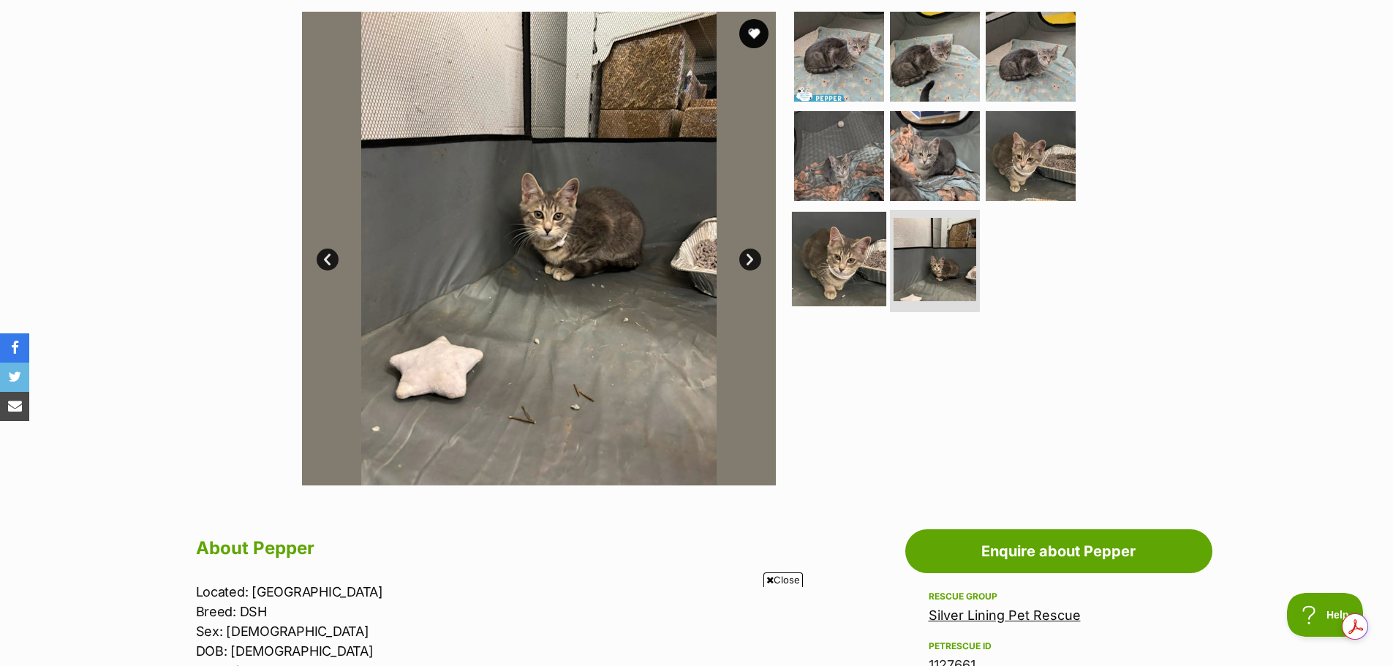
click at [829, 254] on img at bounding box center [839, 259] width 94 height 94
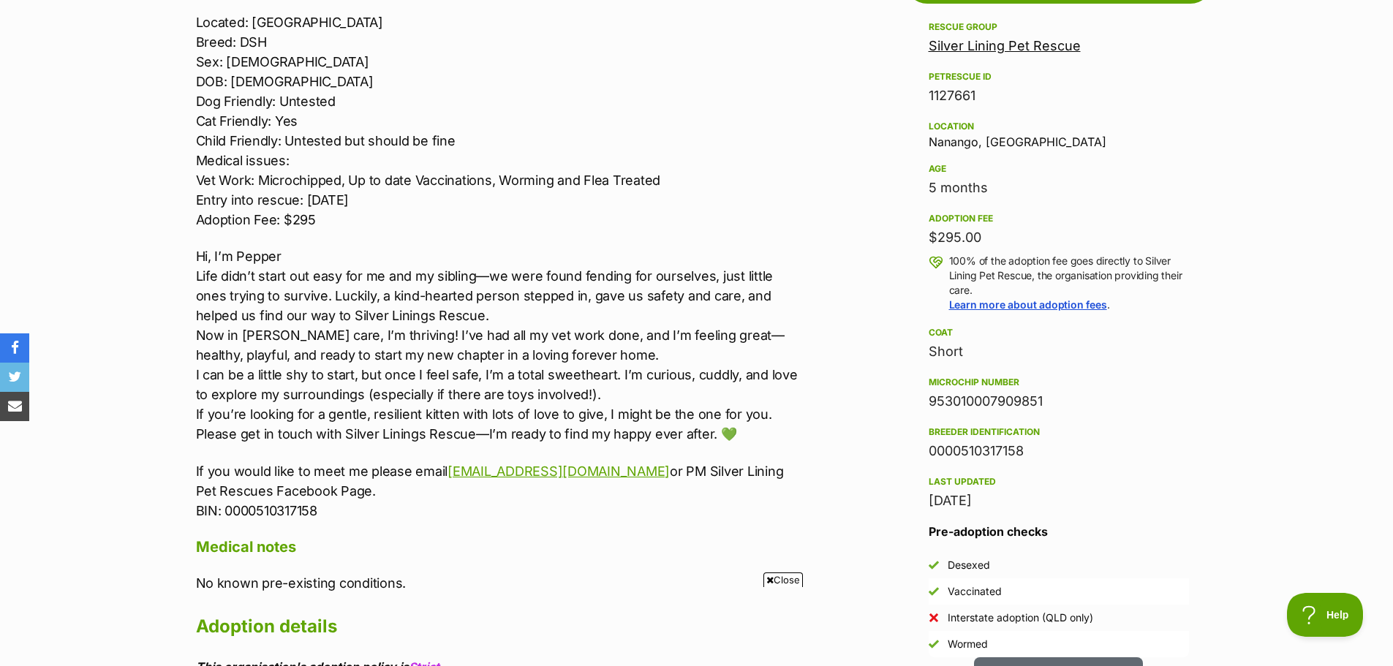
scroll to position [951, 0]
